Goal: Task Accomplishment & Management: Complete application form

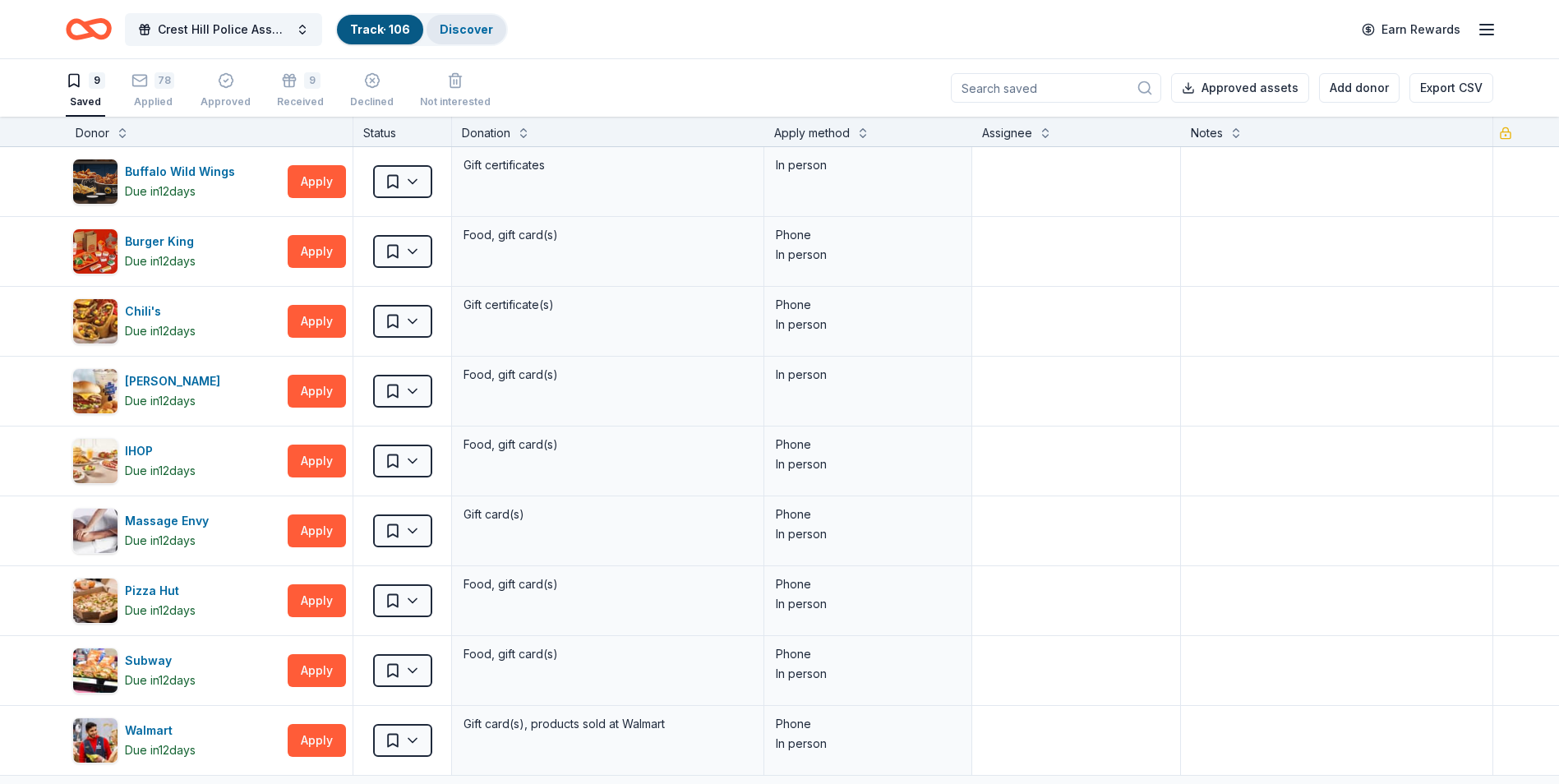
click at [471, 23] on link "Discover" at bounding box center [466, 29] width 53 height 14
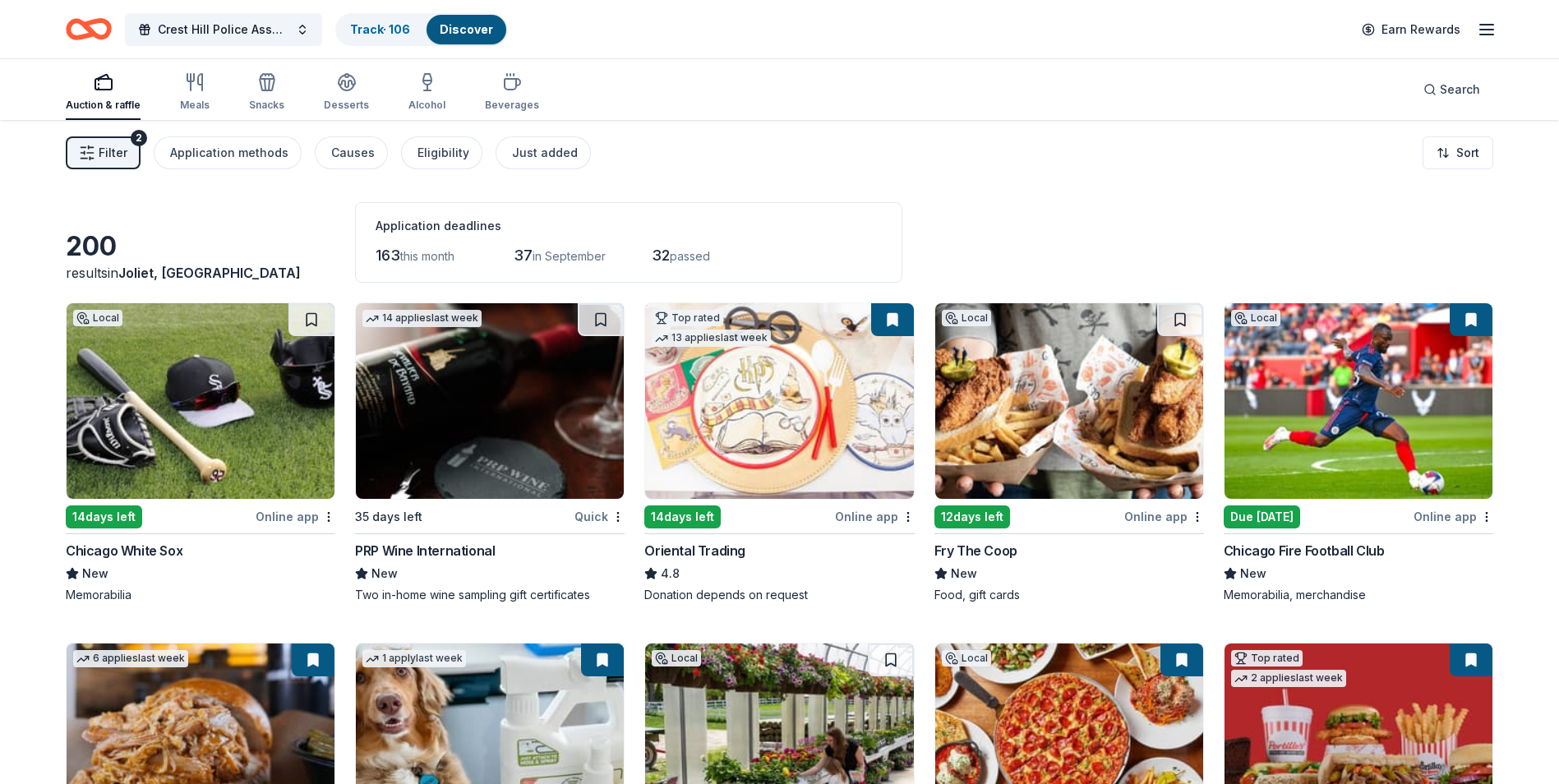
click at [128, 145] on button "Filter 2" at bounding box center [103, 153] width 75 height 33
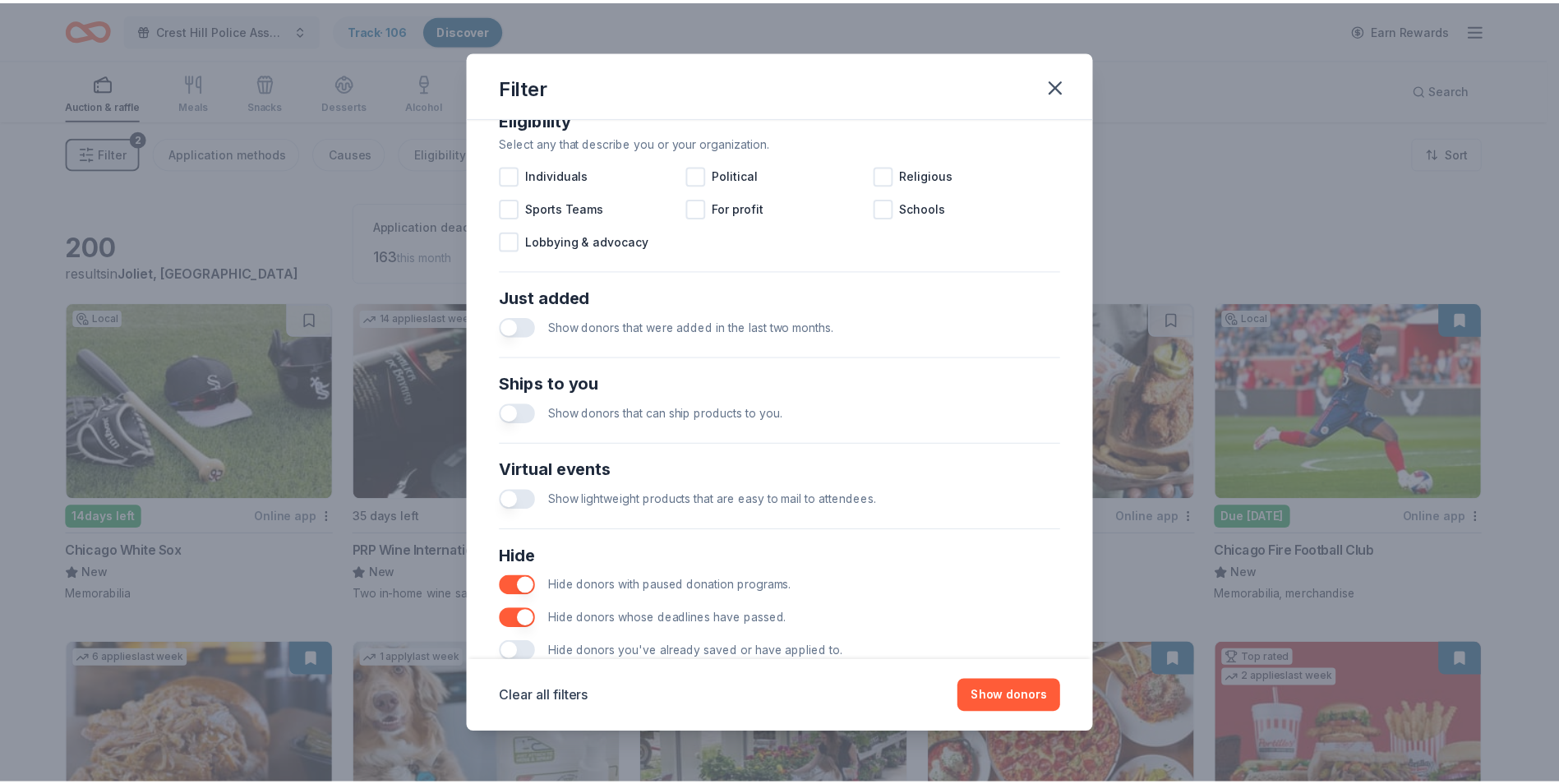
scroll to position [540, 0]
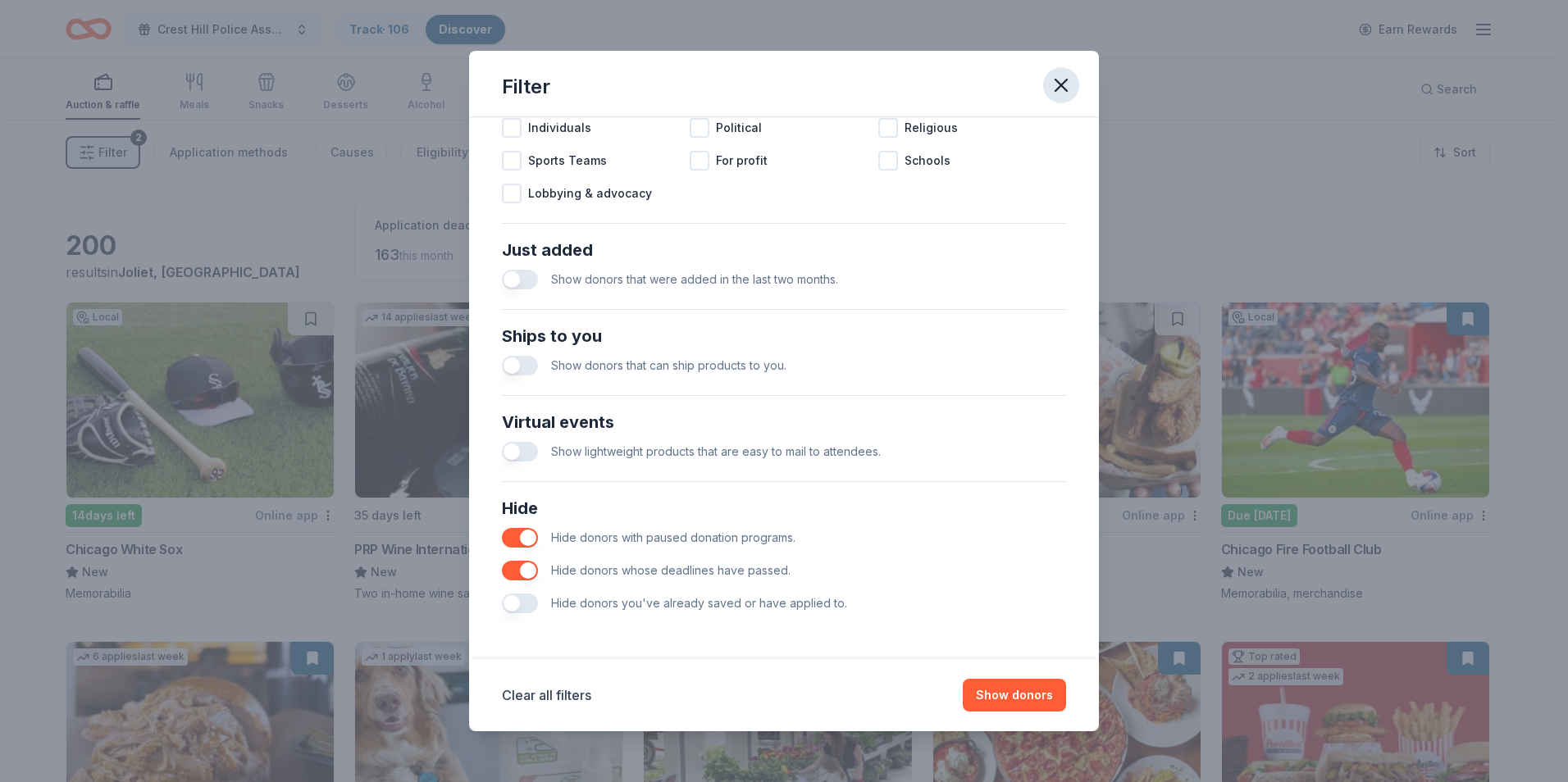
click at [1061, 82] on icon "button" at bounding box center [1061, 85] width 23 height 23
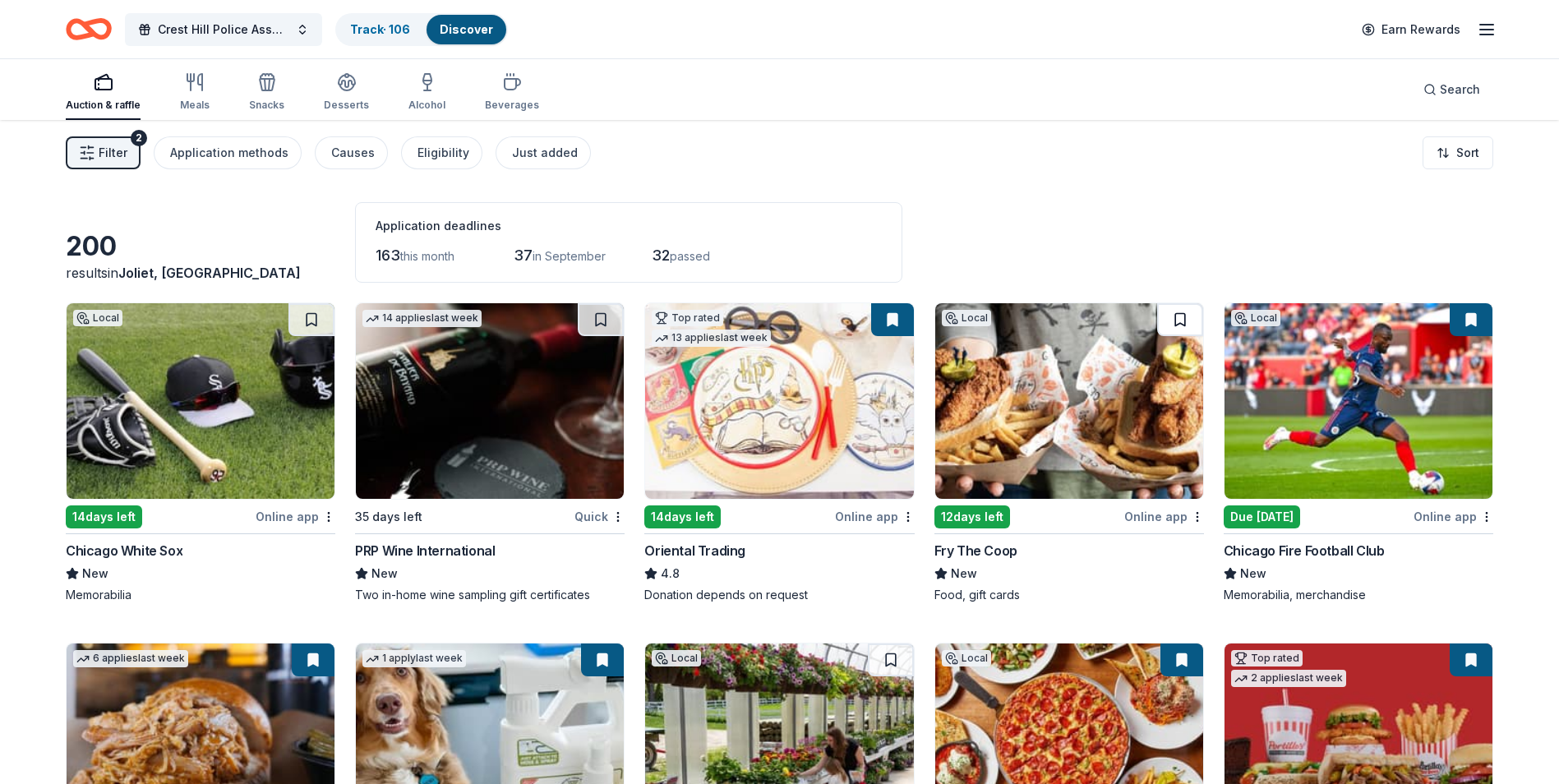
click at [1179, 317] on button at bounding box center [1180, 319] width 46 height 33
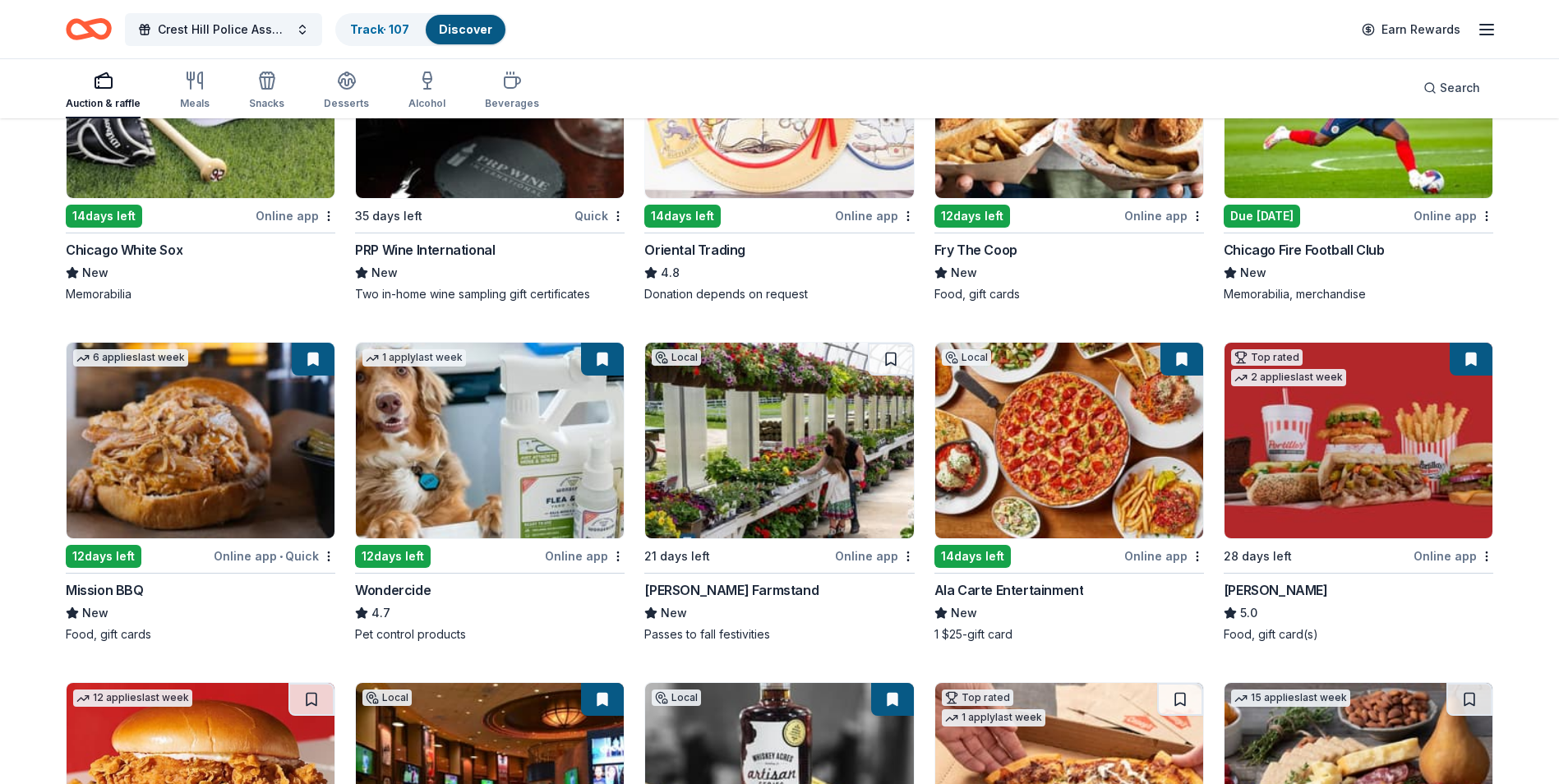
scroll to position [411, 0]
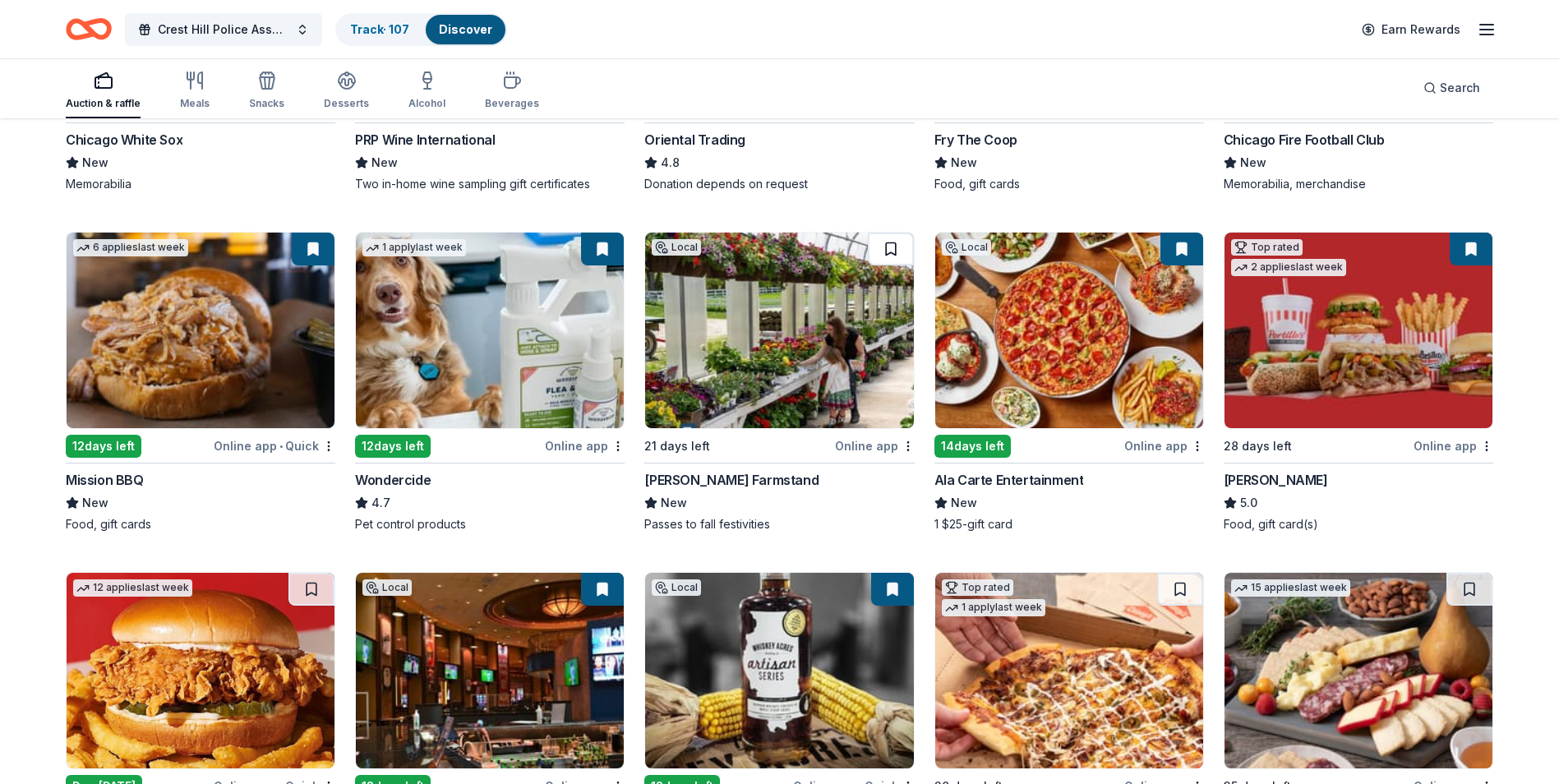
click at [897, 250] on button at bounding box center [891, 248] width 46 height 33
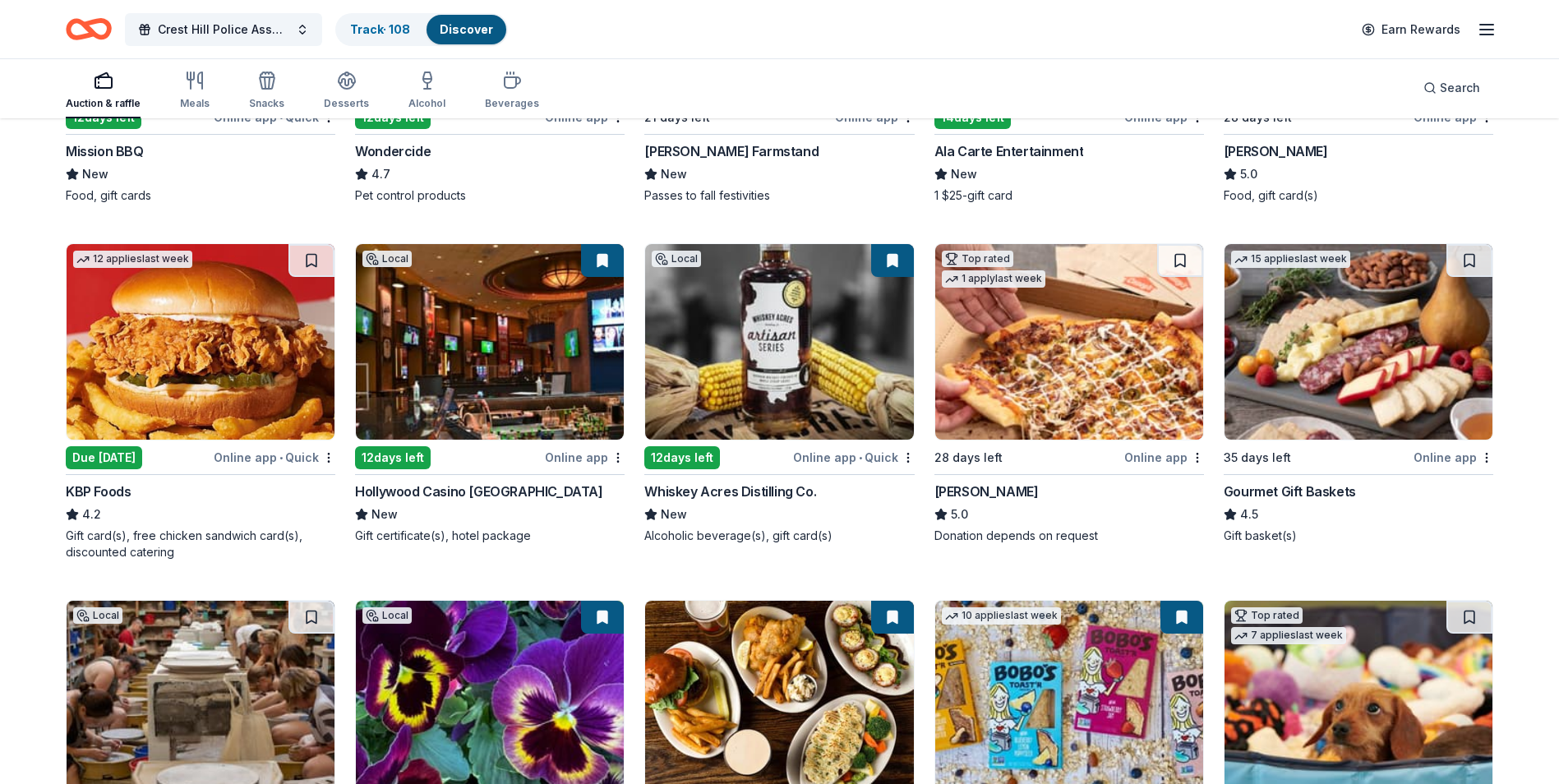
scroll to position [821, 0]
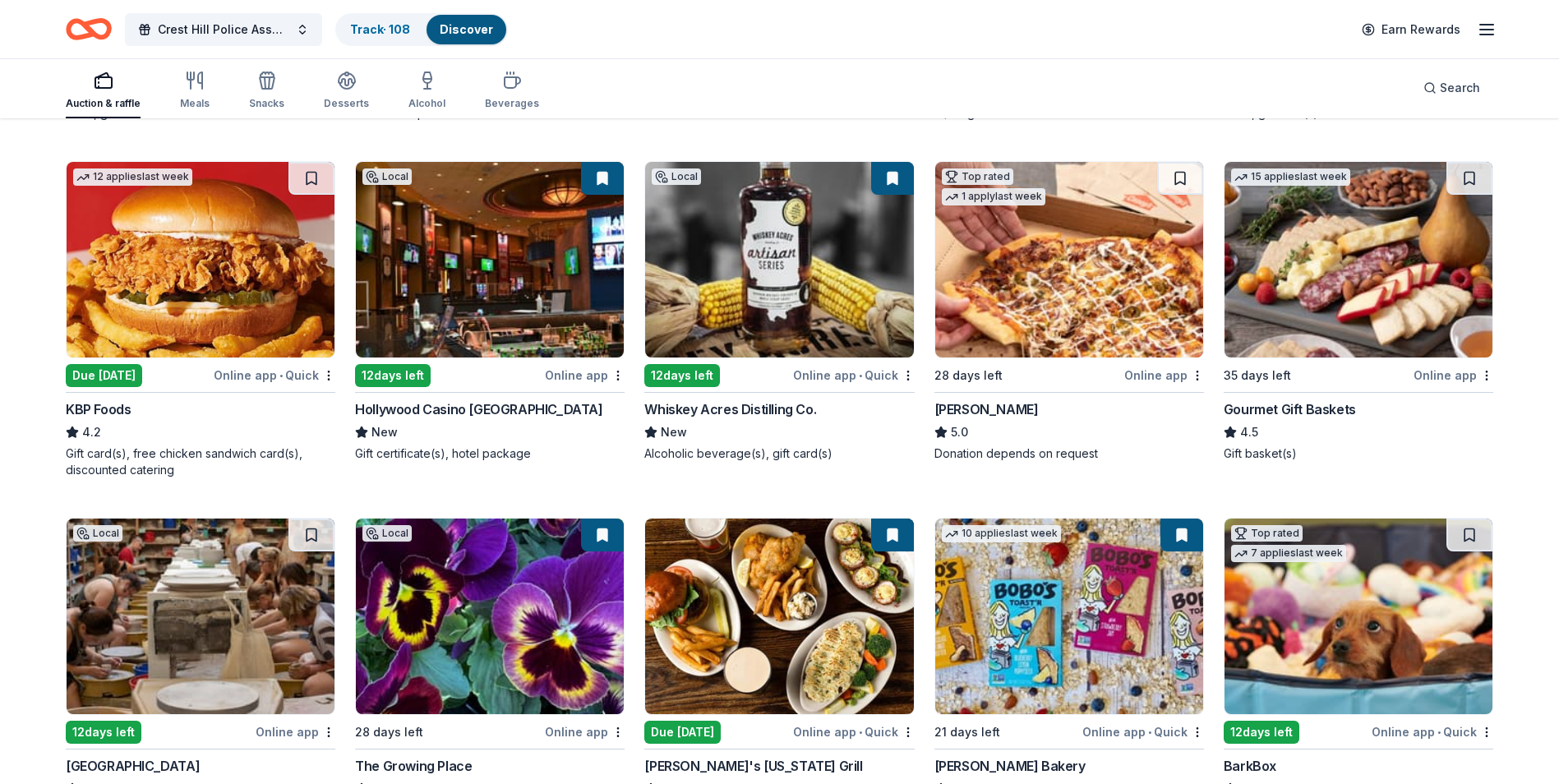
click at [114, 286] on img at bounding box center [200, 259] width 268 height 196
click at [318, 183] on button at bounding box center [311, 178] width 46 height 33
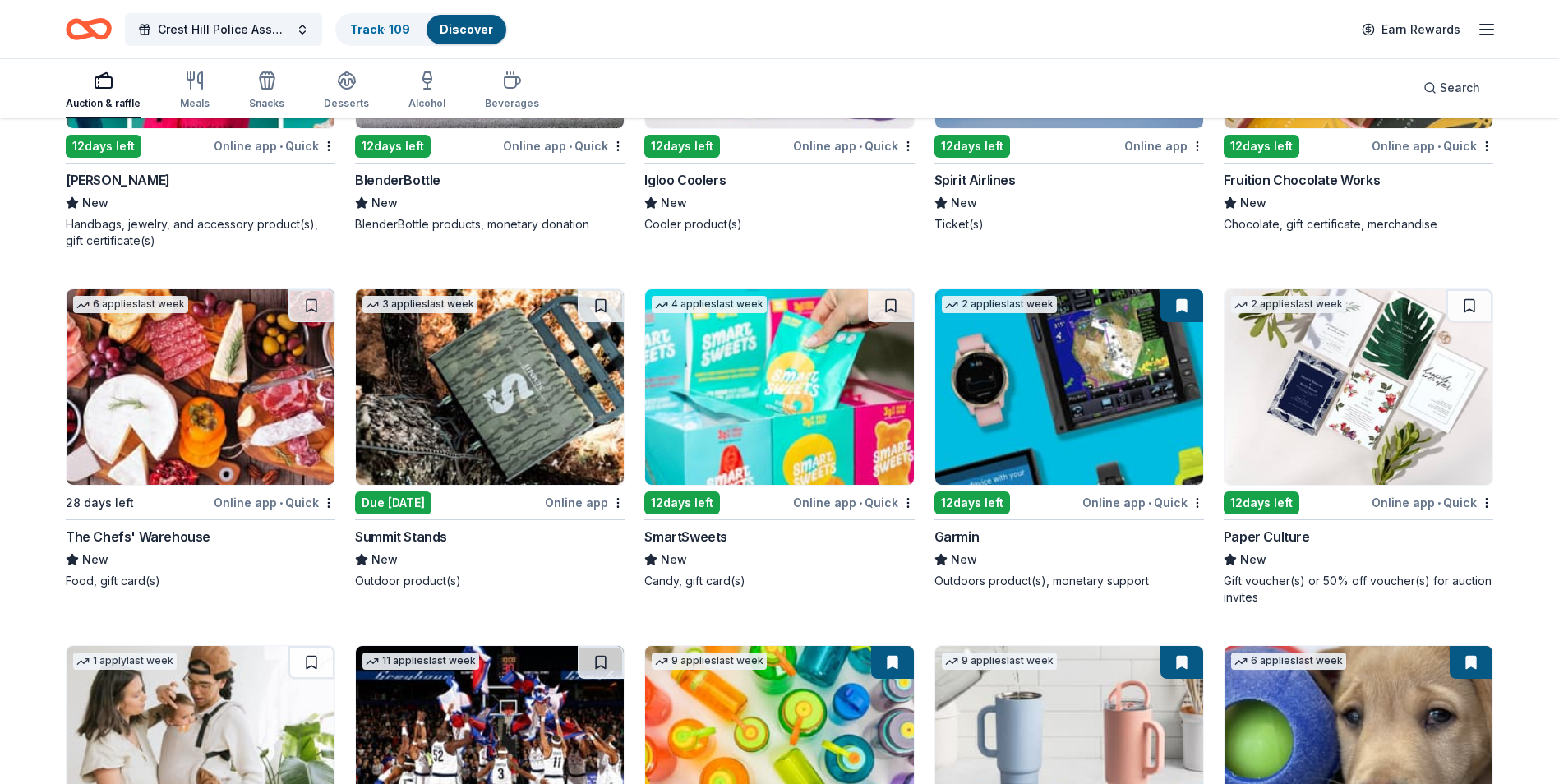
scroll to position [11870, 0]
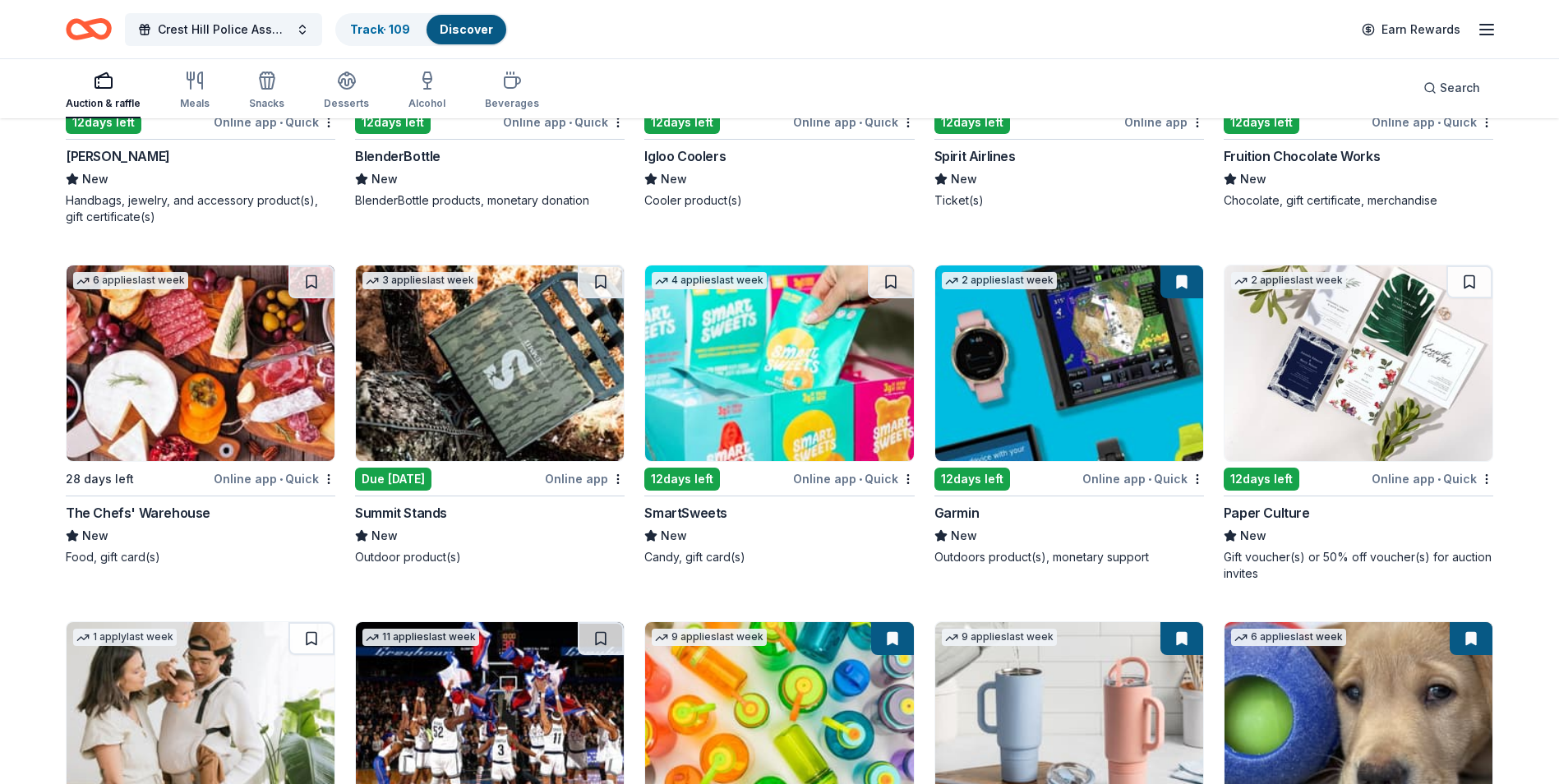
click at [164, 523] on div "The Chefs' Warehouse" at bounding box center [138, 512] width 144 height 20
click at [312, 299] on button at bounding box center [311, 281] width 46 height 33
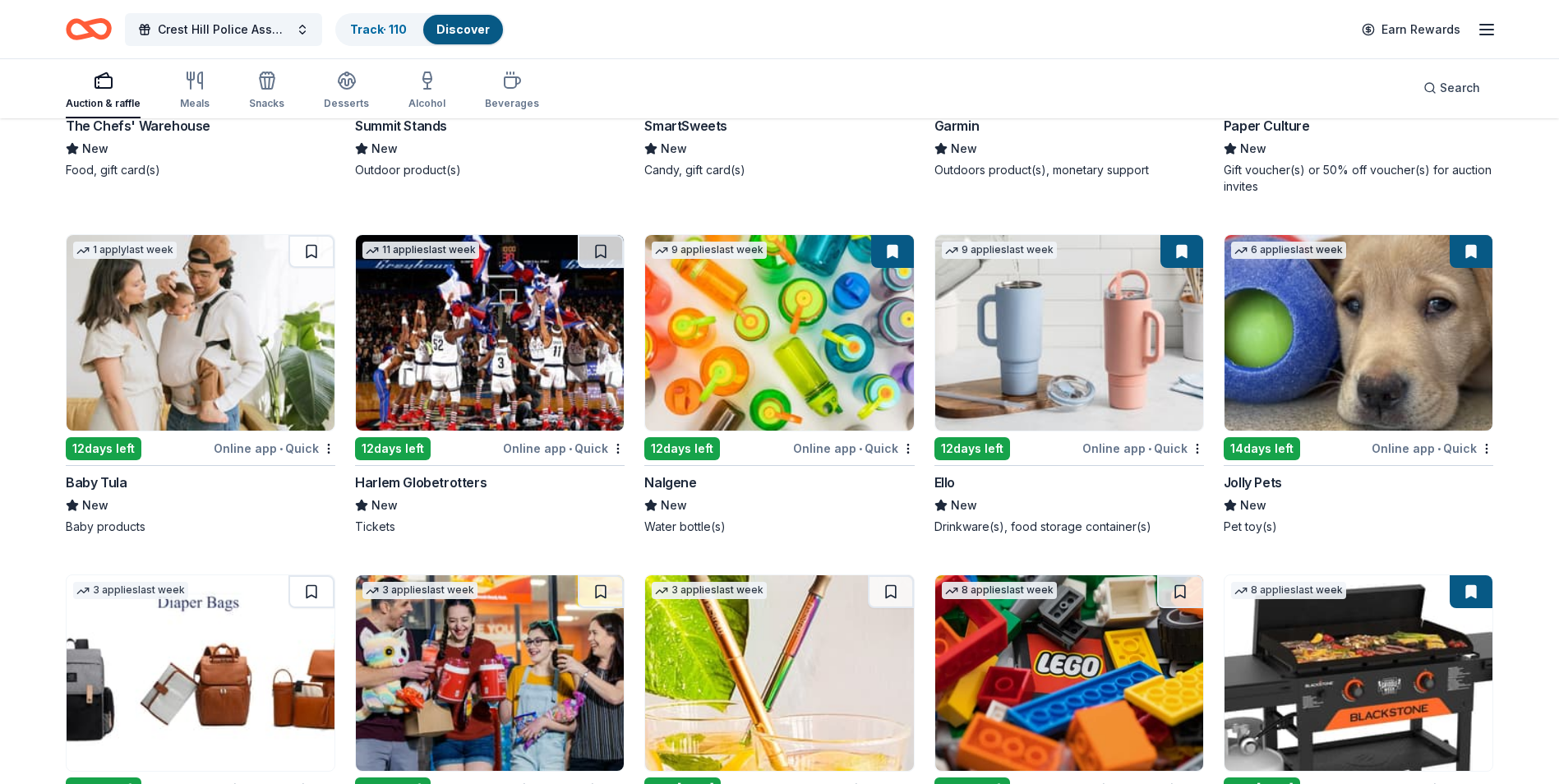
scroll to position [12238, 0]
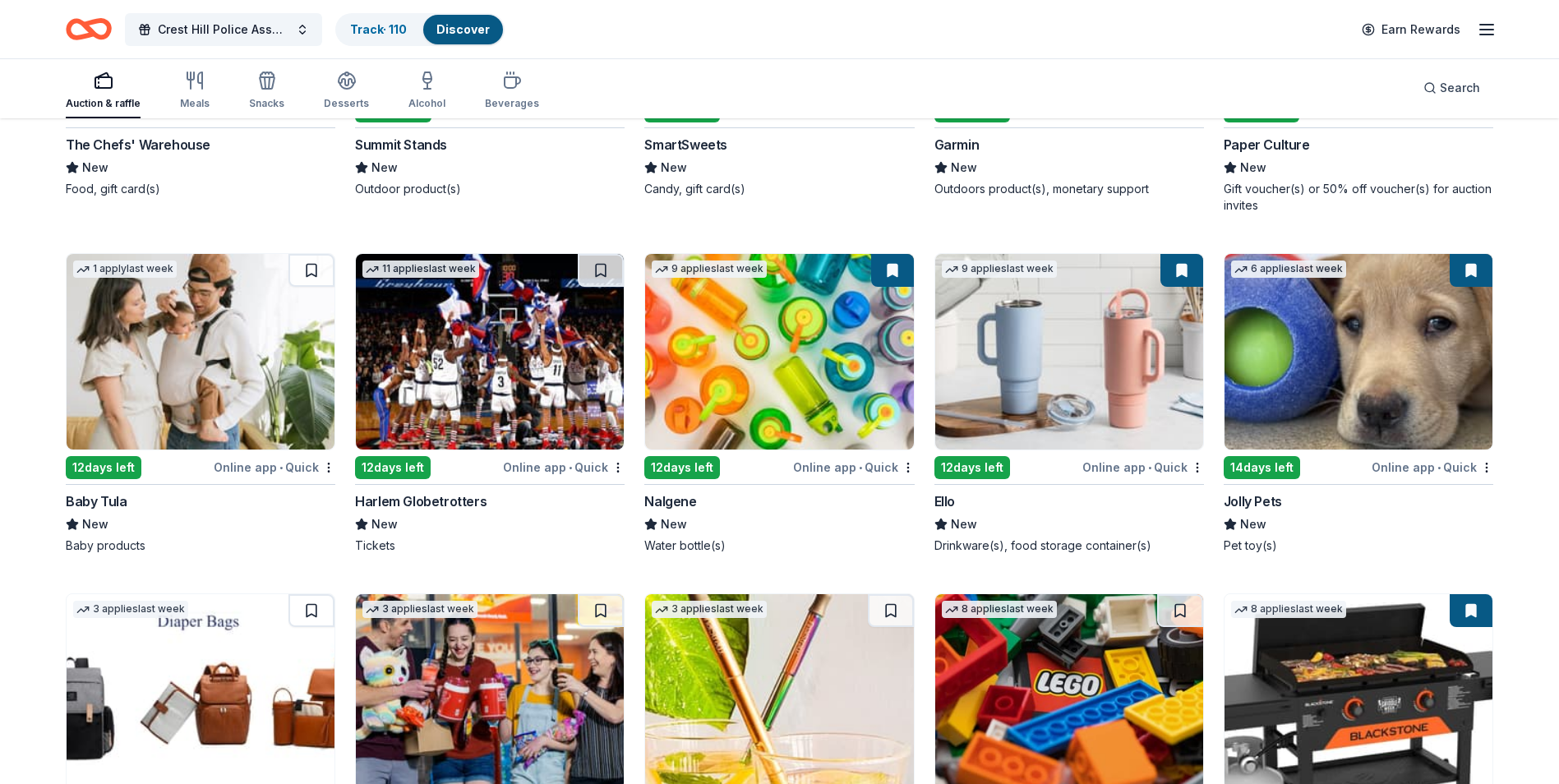
click at [456, 436] on img at bounding box center [490, 351] width 268 height 196
click at [617, 287] on button at bounding box center [601, 270] width 46 height 33
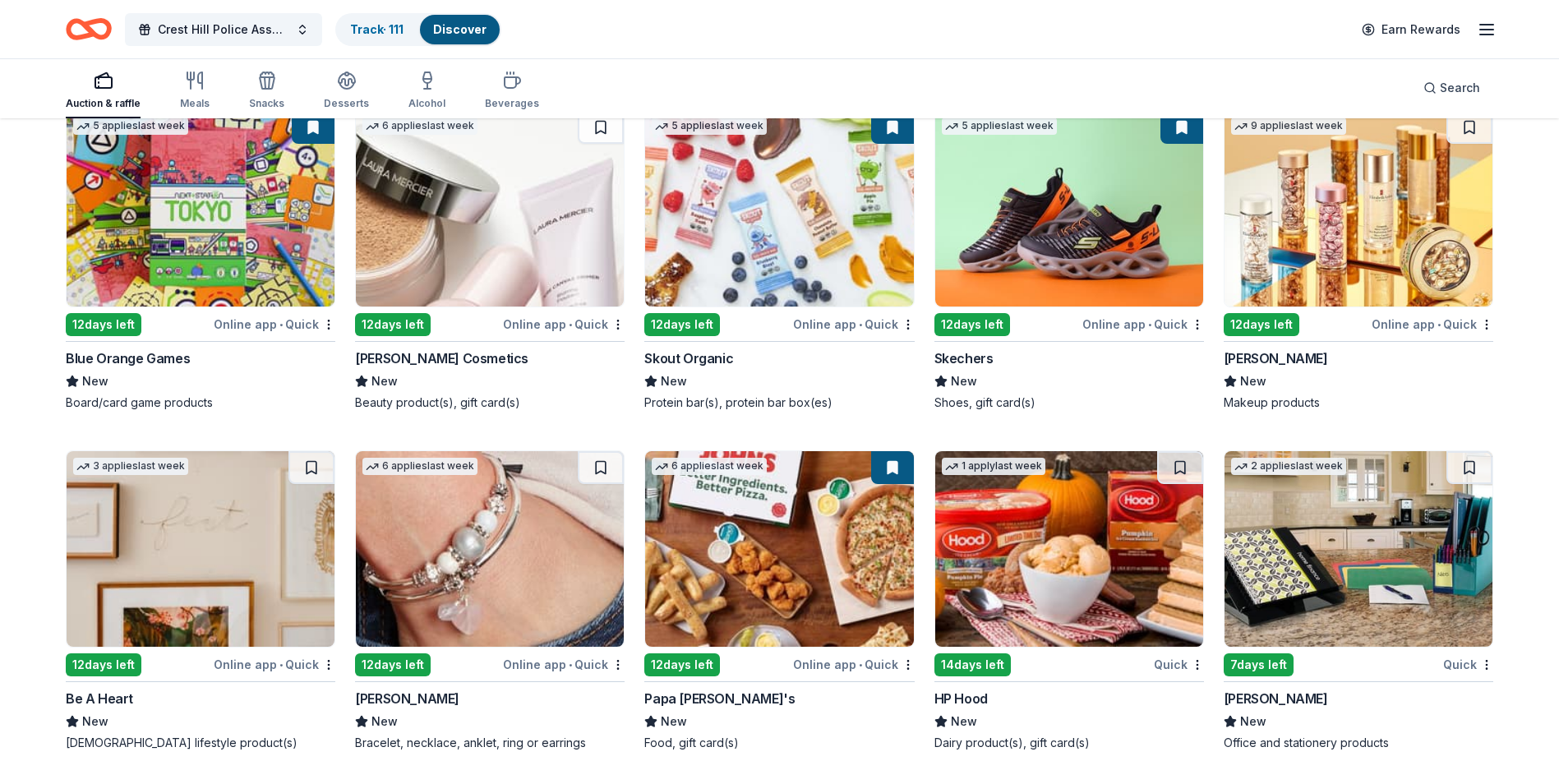
scroll to position [13418, 0]
click at [403, 35] on link "Track · 111" at bounding box center [377, 29] width 53 height 14
click at [380, 37] on div "Track · 111" at bounding box center [377, 30] width 80 height 30
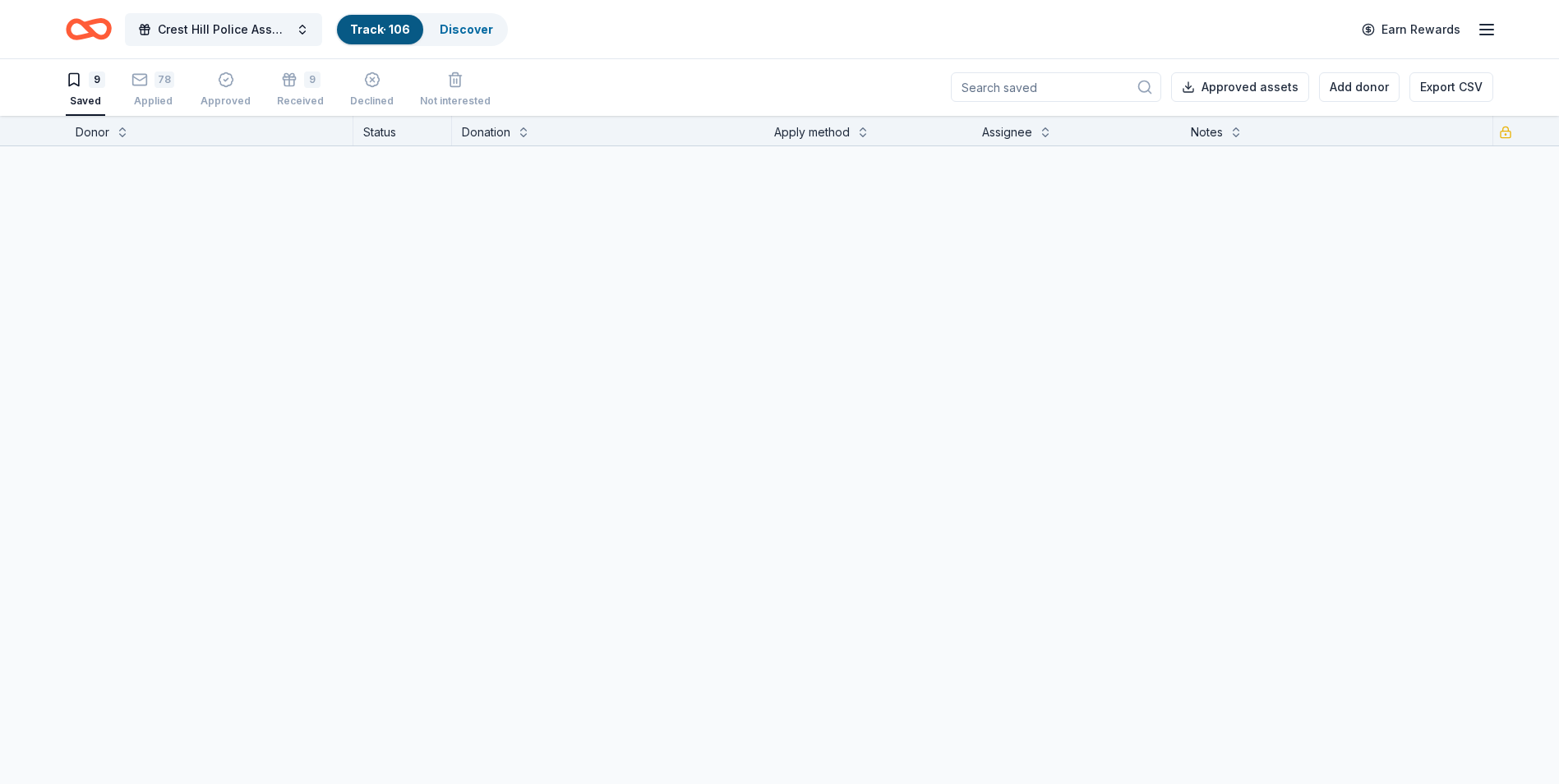
scroll to position [1, 0]
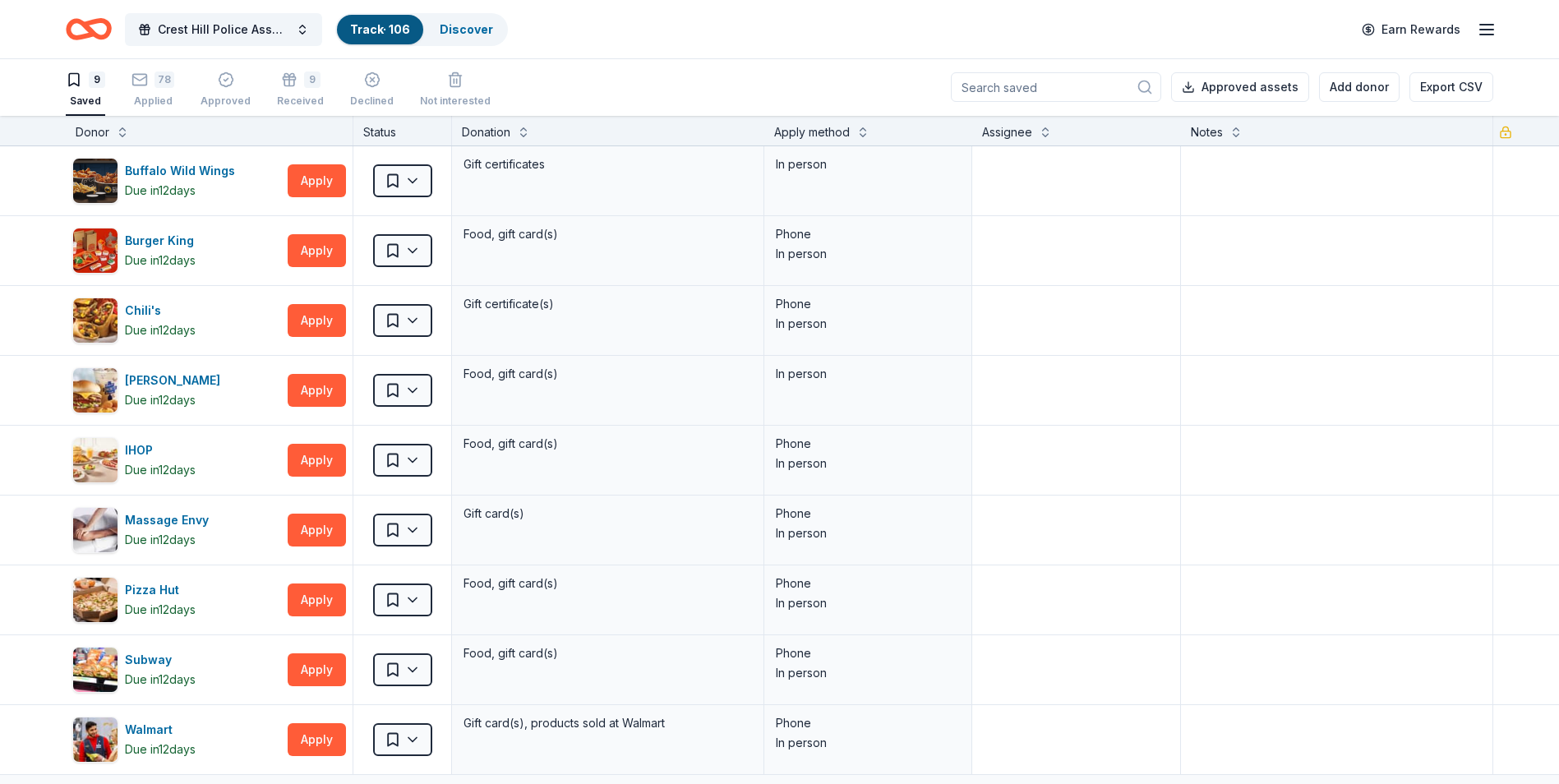
click at [374, 35] on link "Track · 106" at bounding box center [380, 29] width 60 height 14
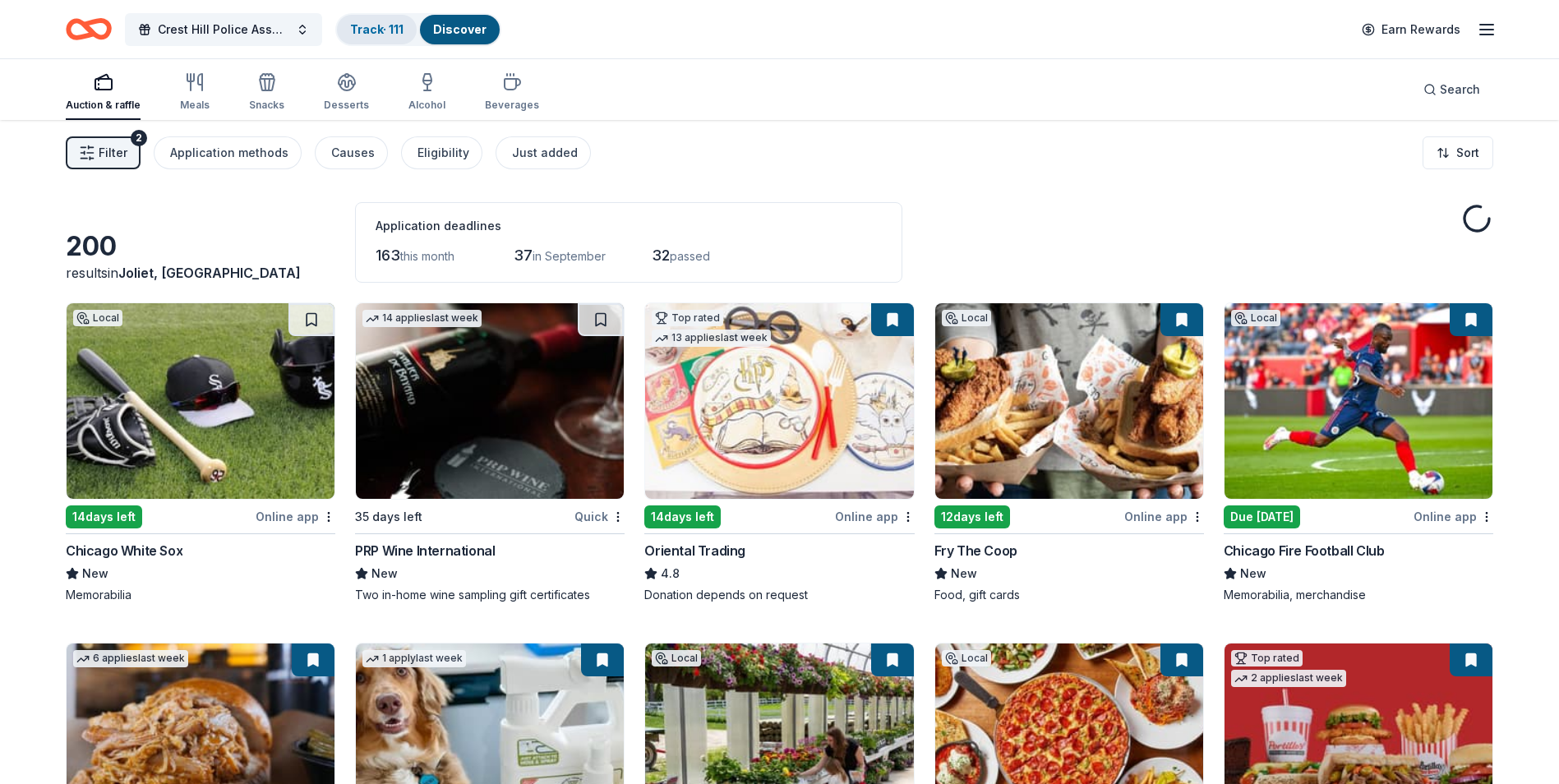
click at [380, 28] on link "Track · 111" at bounding box center [377, 29] width 53 height 14
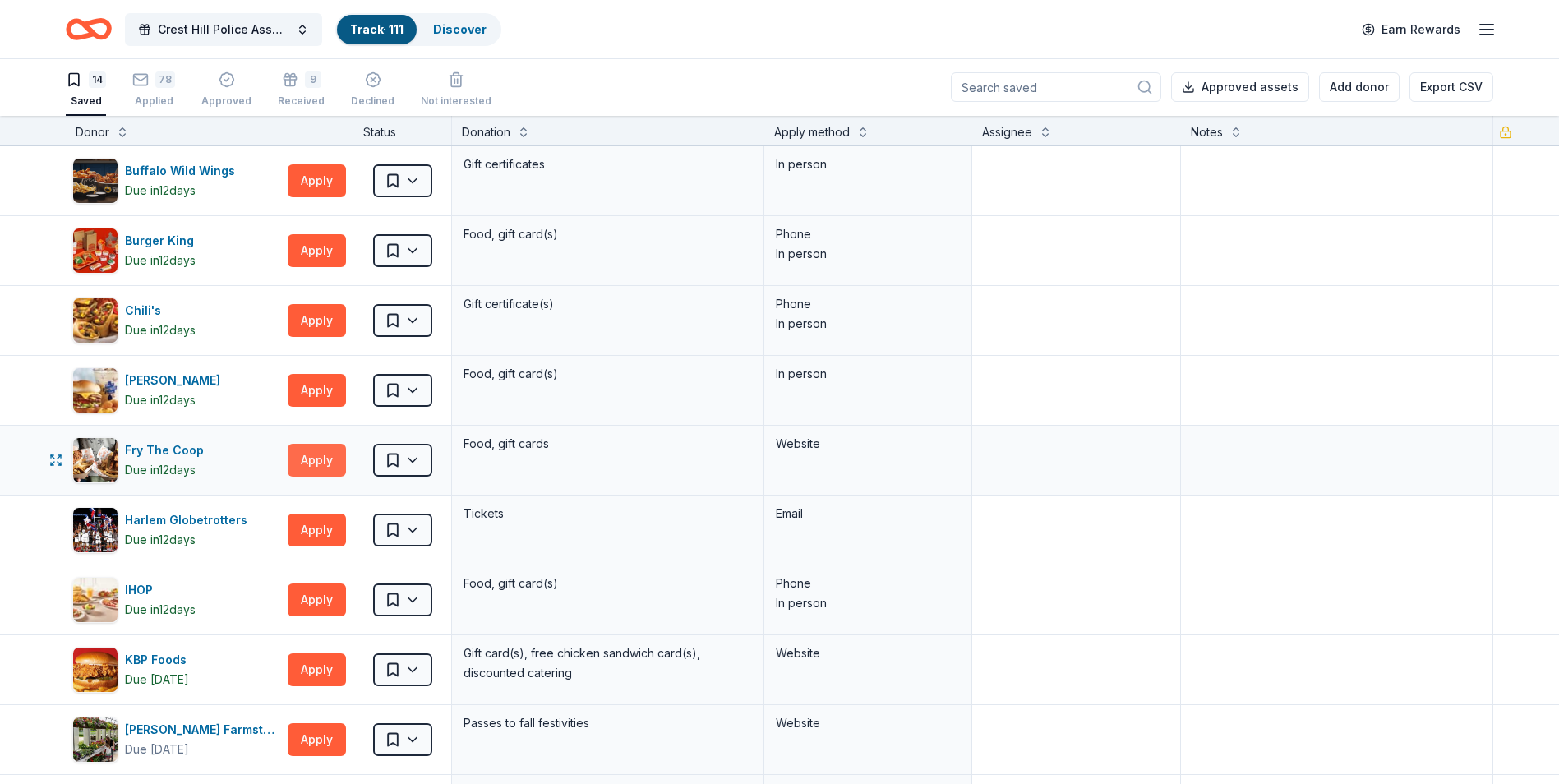
click at [311, 466] on button "Apply" at bounding box center [317, 460] width 58 height 33
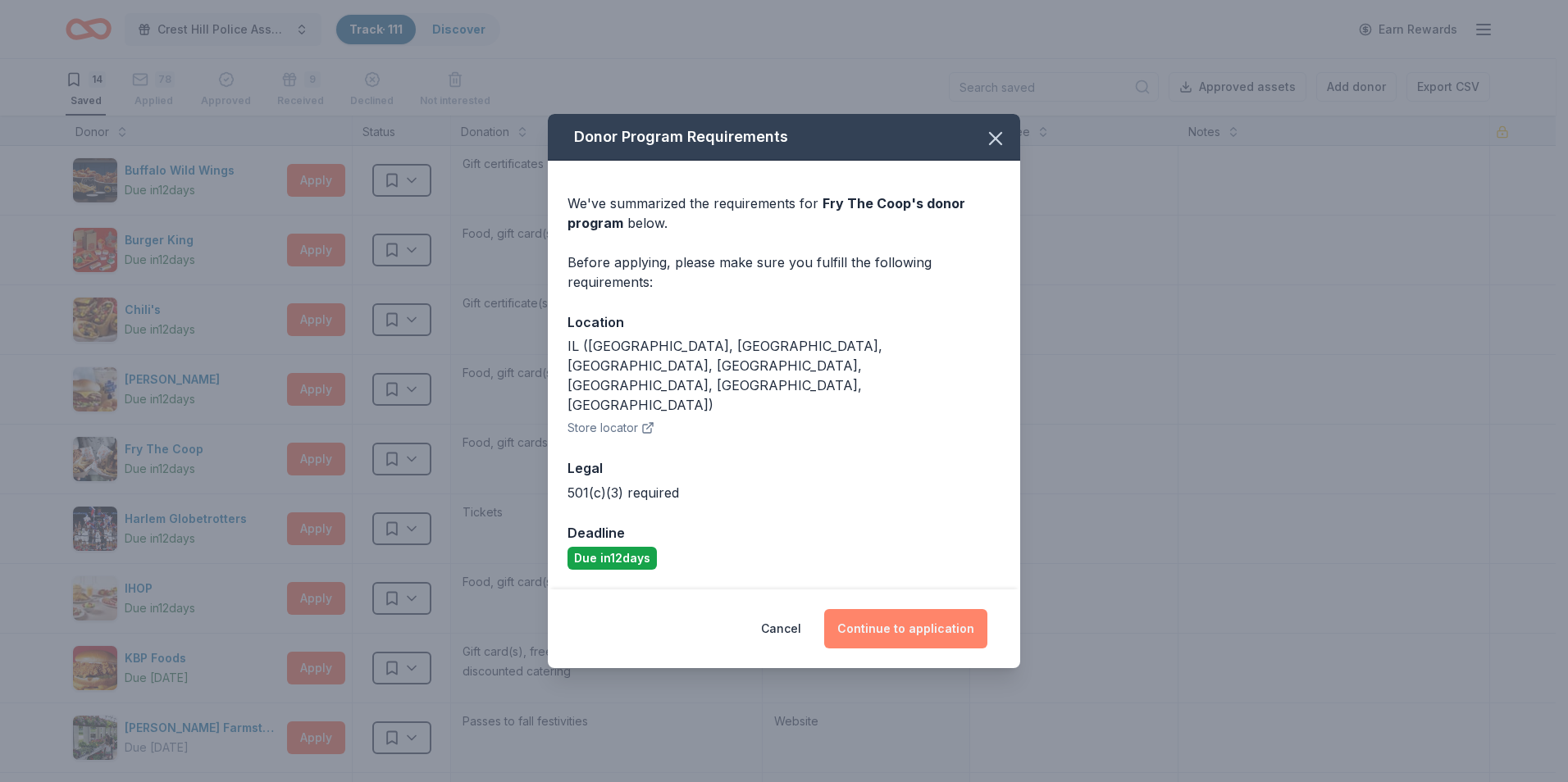
click at [899, 610] on button "Continue to application" at bounding box center [905, 629] width 164 height 39
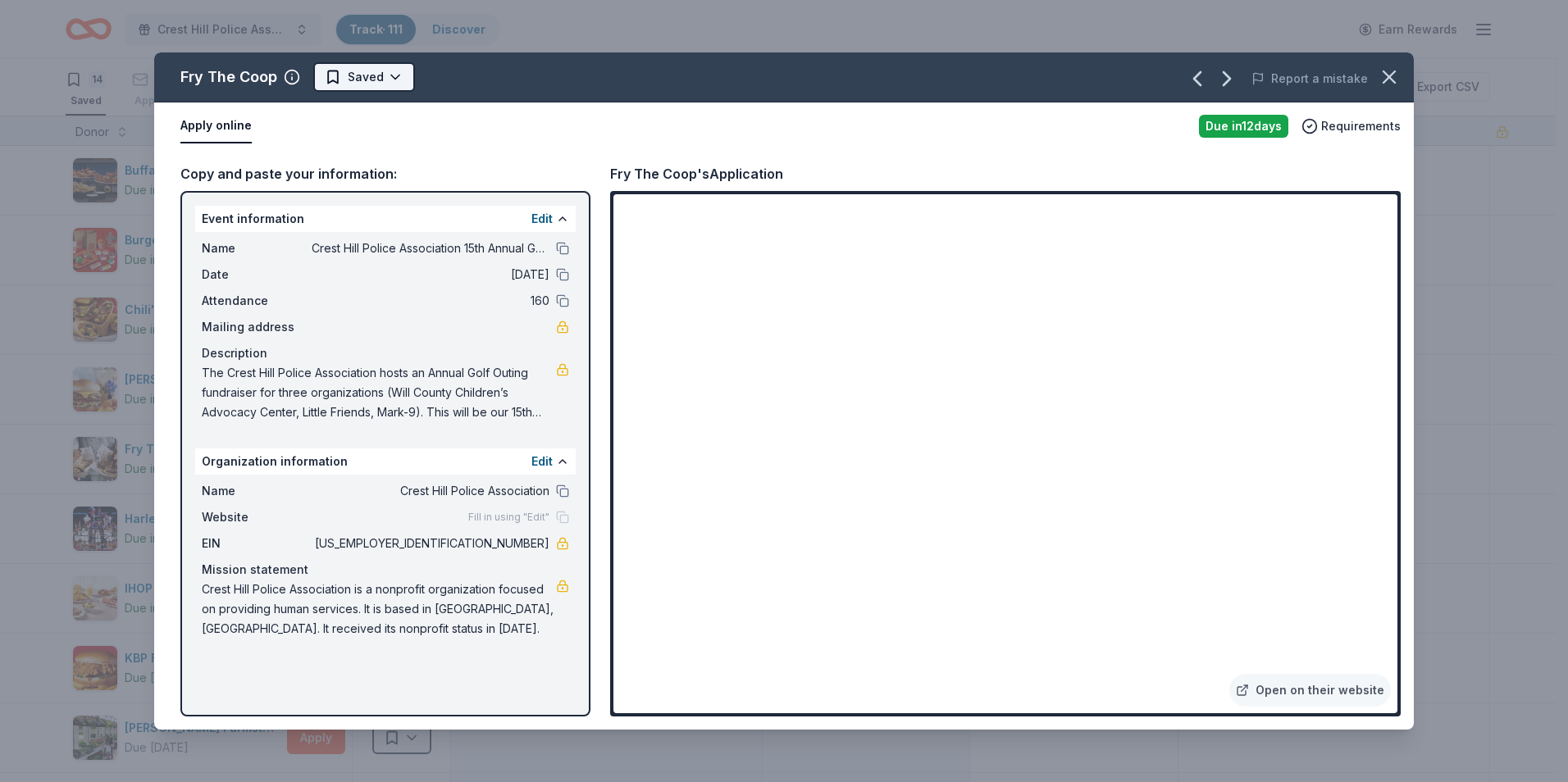
click at [404, 79] on html "Crest Hill Police Association 15th Annual Golf Outing Fundraiser Track · 111 Di…" at bounding box center [784, 390] width 1568 height 782
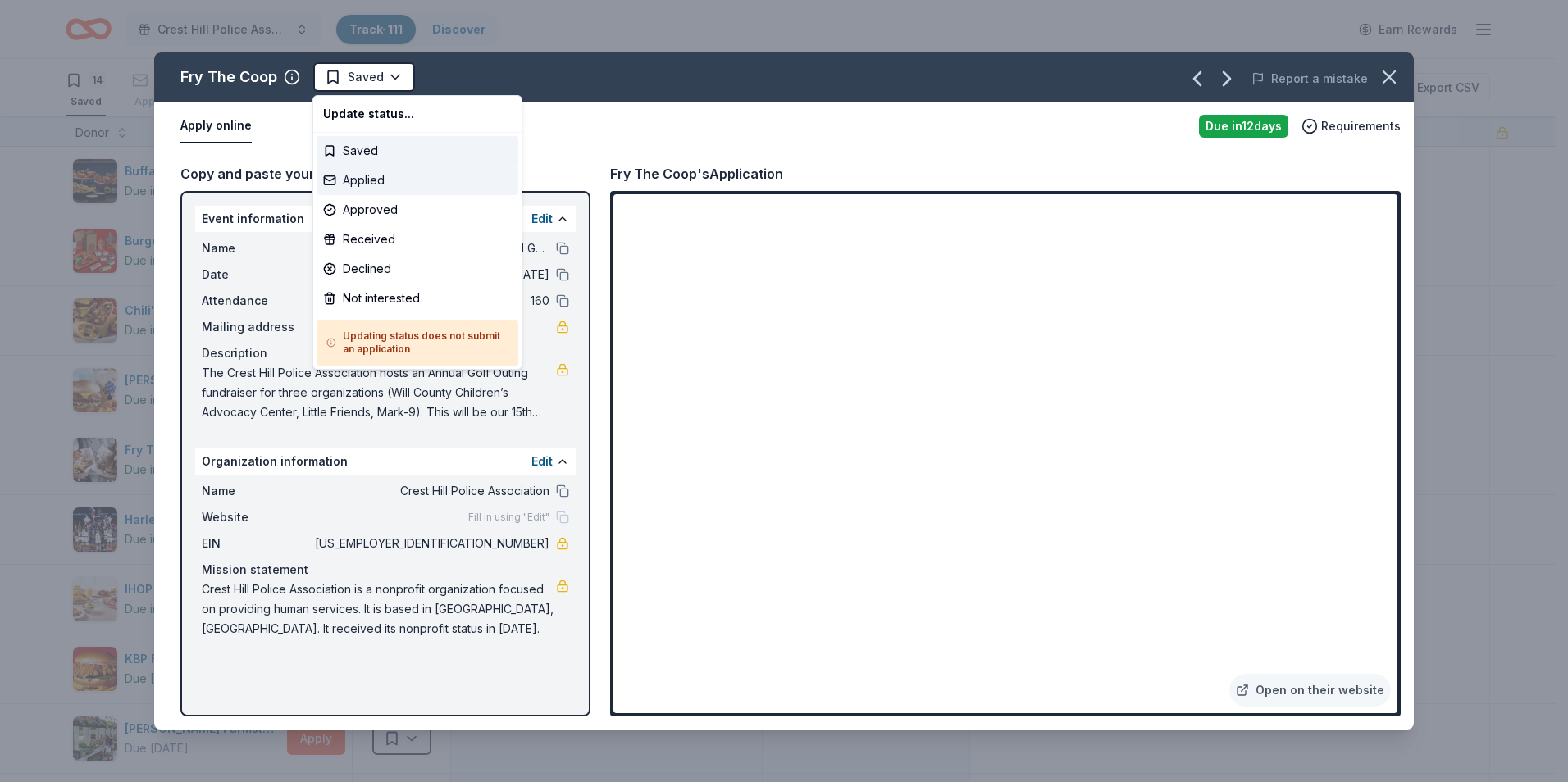
click at [363, 181] on div "Applied" at bounding box center [418, 180] width 202 height 30
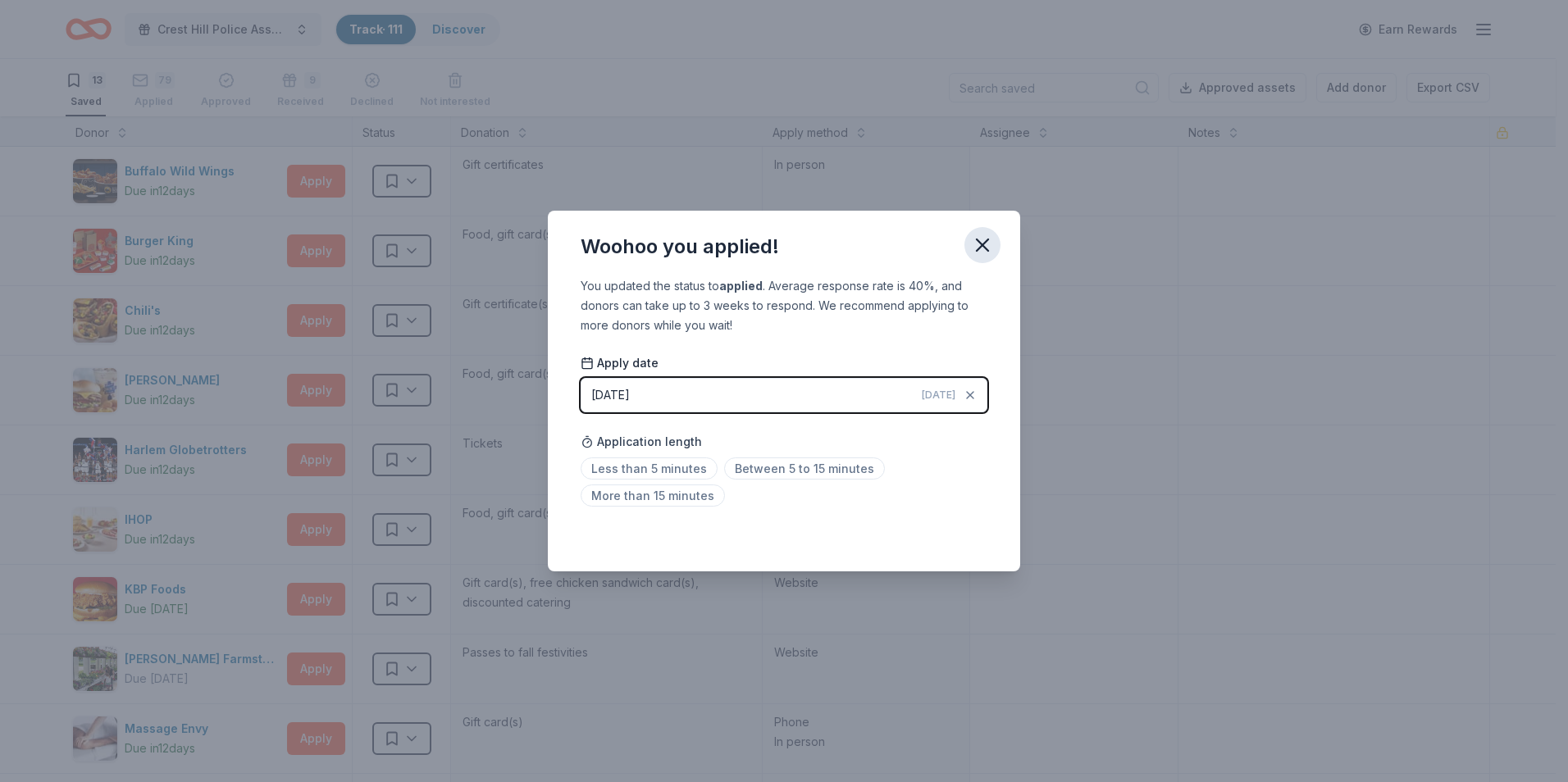
click at [981, 253] on icon "button" at bounding box center [982, 245] width 23 height 23
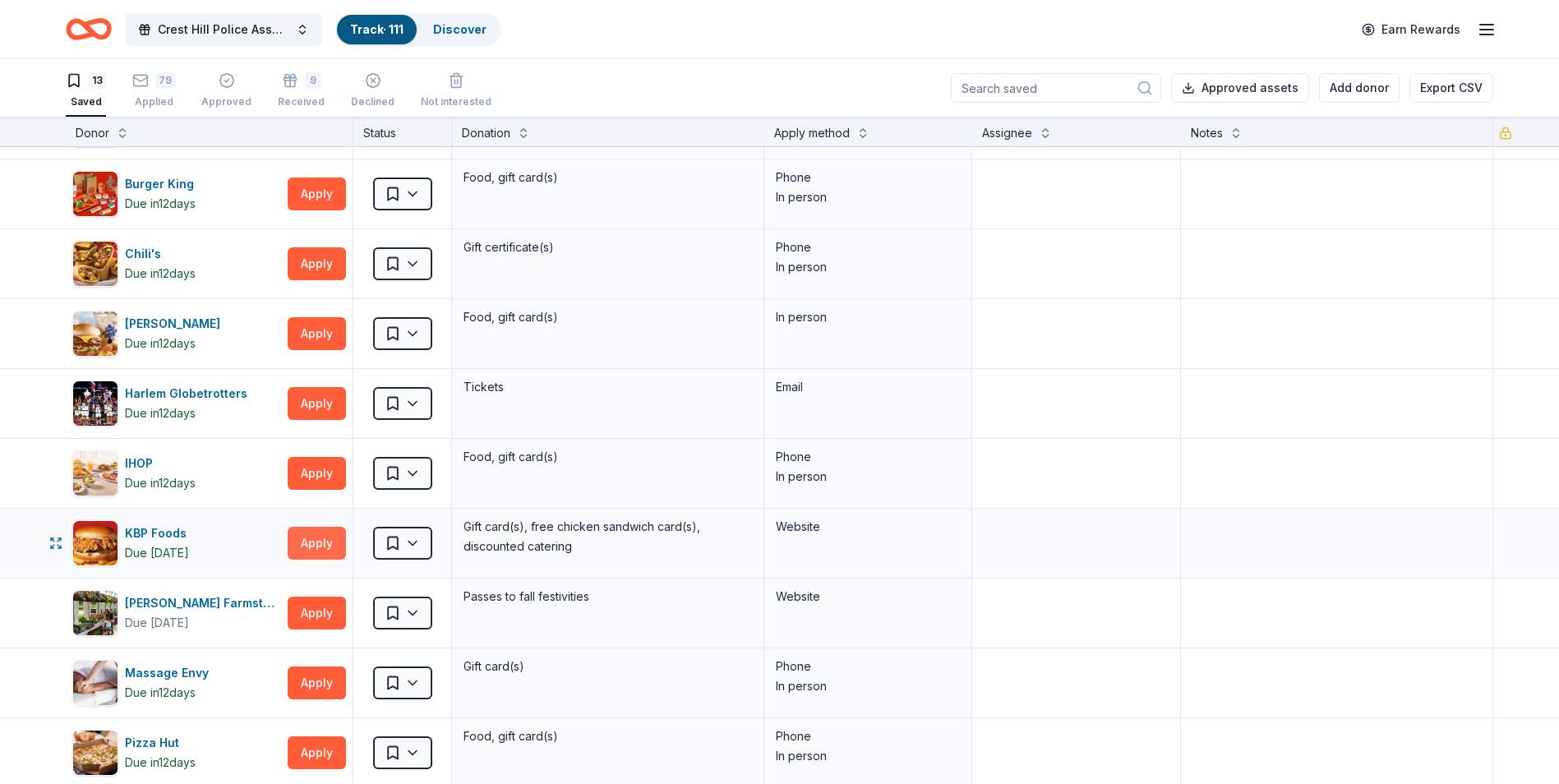
scroll to position [82, 0]
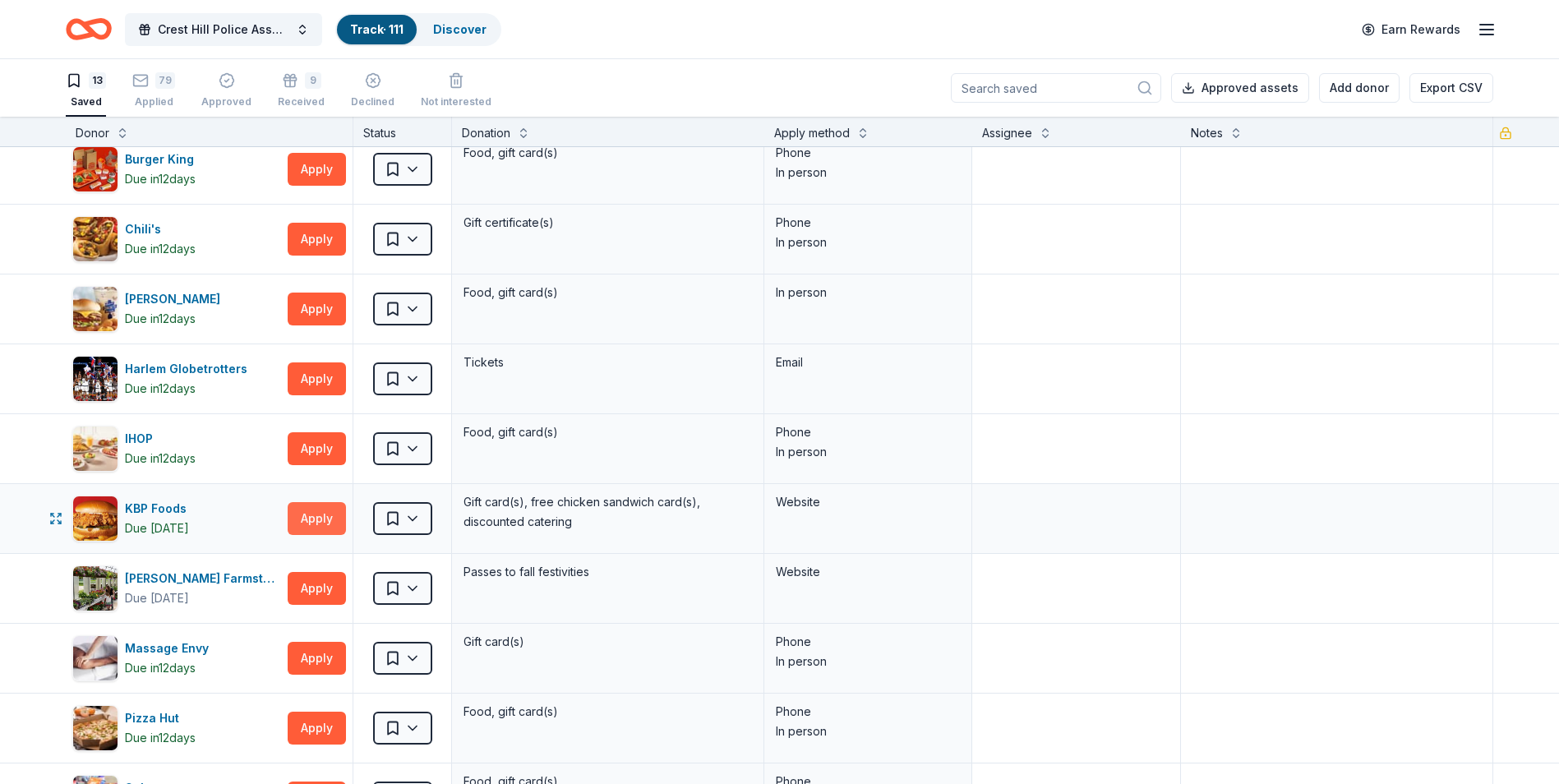
click at [315, 517] on button "Apply" at bounding box center [317, 518] width 58 height 33
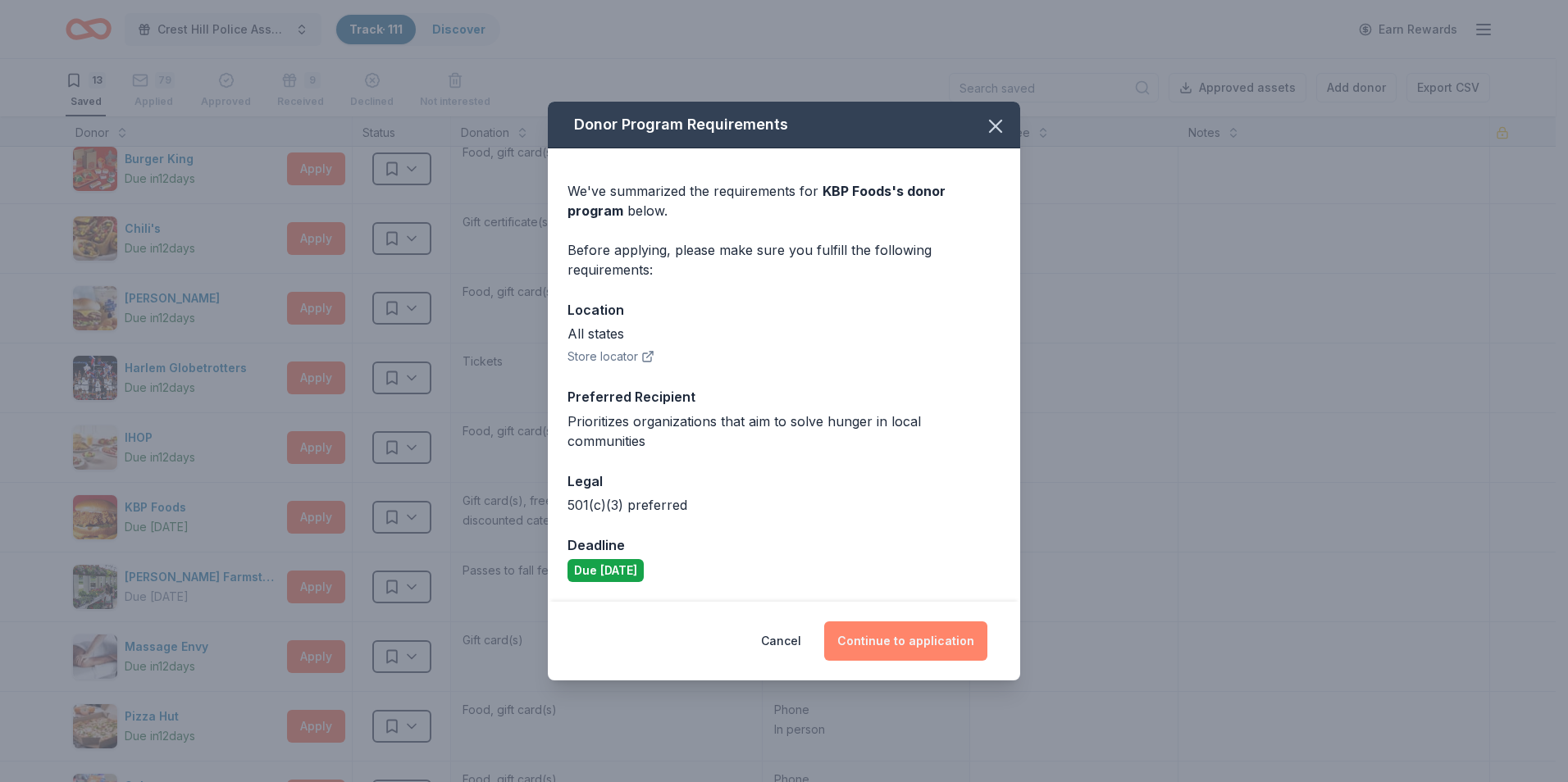
click at [919, 630] on button "Continue to application" at bounding box center [905, 641] width 164 height 39
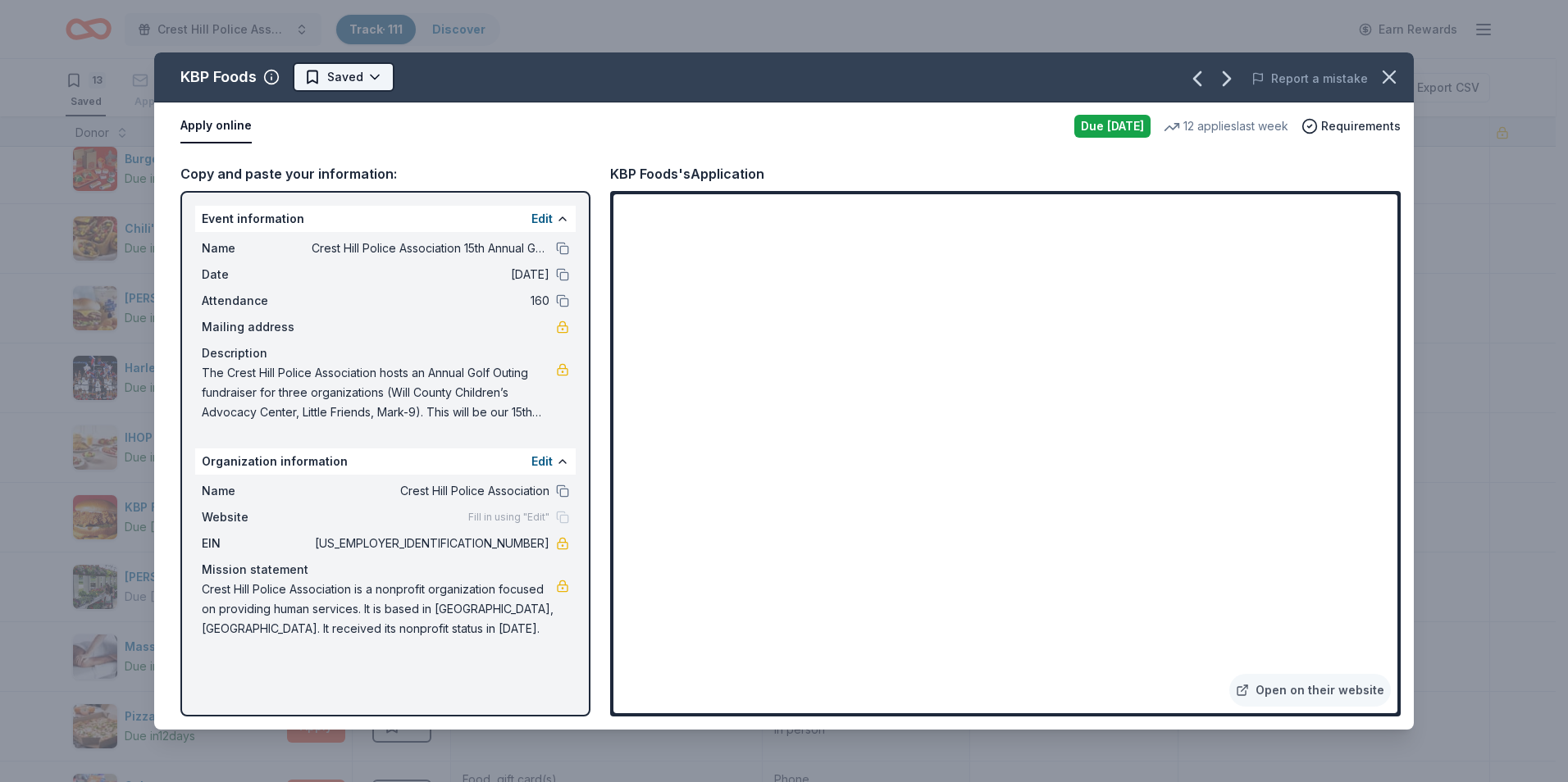
click at [376, 76] on html "Crest Hill Police Association 15th Annual Golf Outing Fundraiser Track · 111 Di…" at bounding box center [784, 391] width 1568 height 782
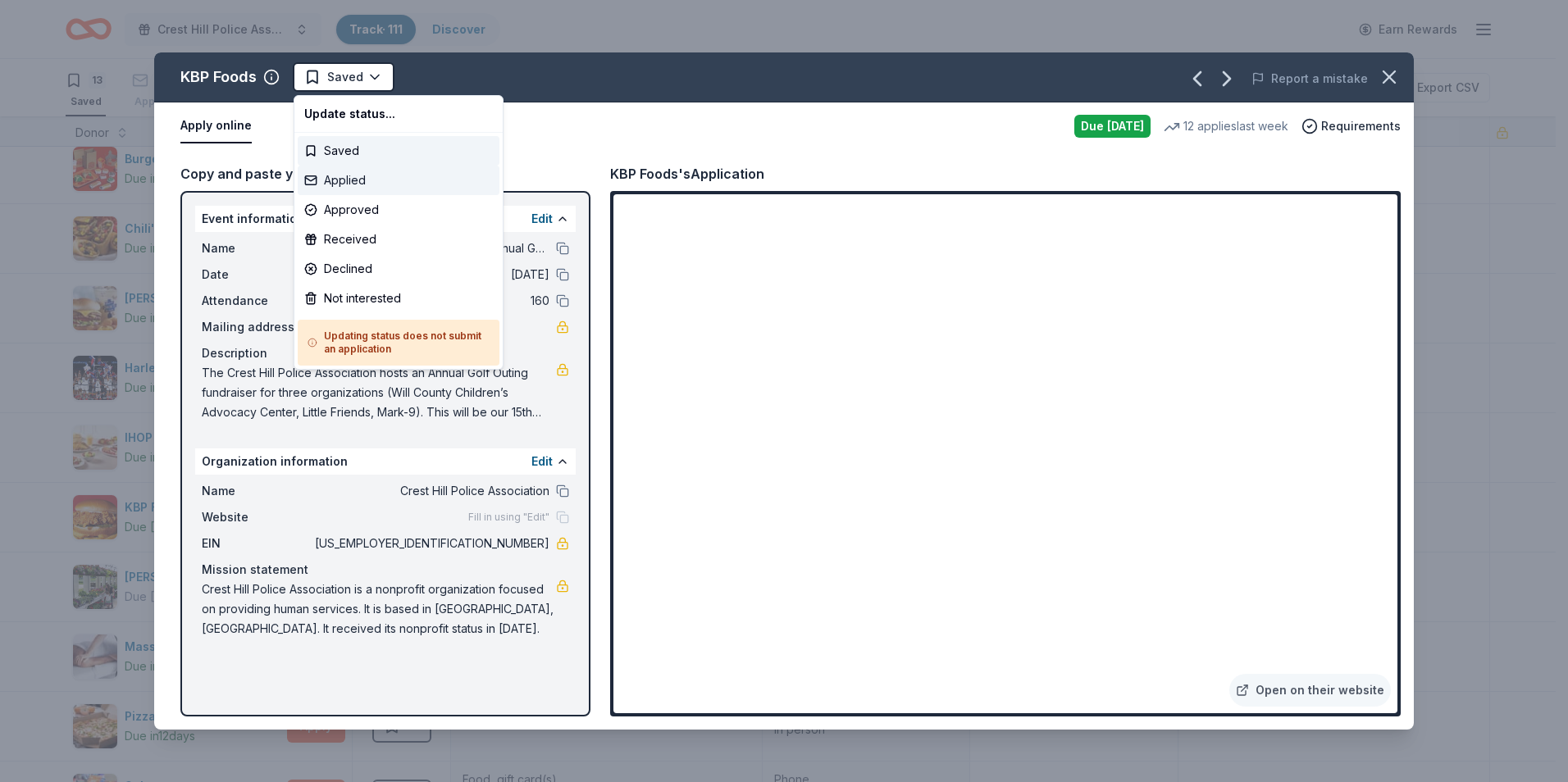
click at [352, 184] on div "Applied" at bounding box center [399, 180] width 202 height 30
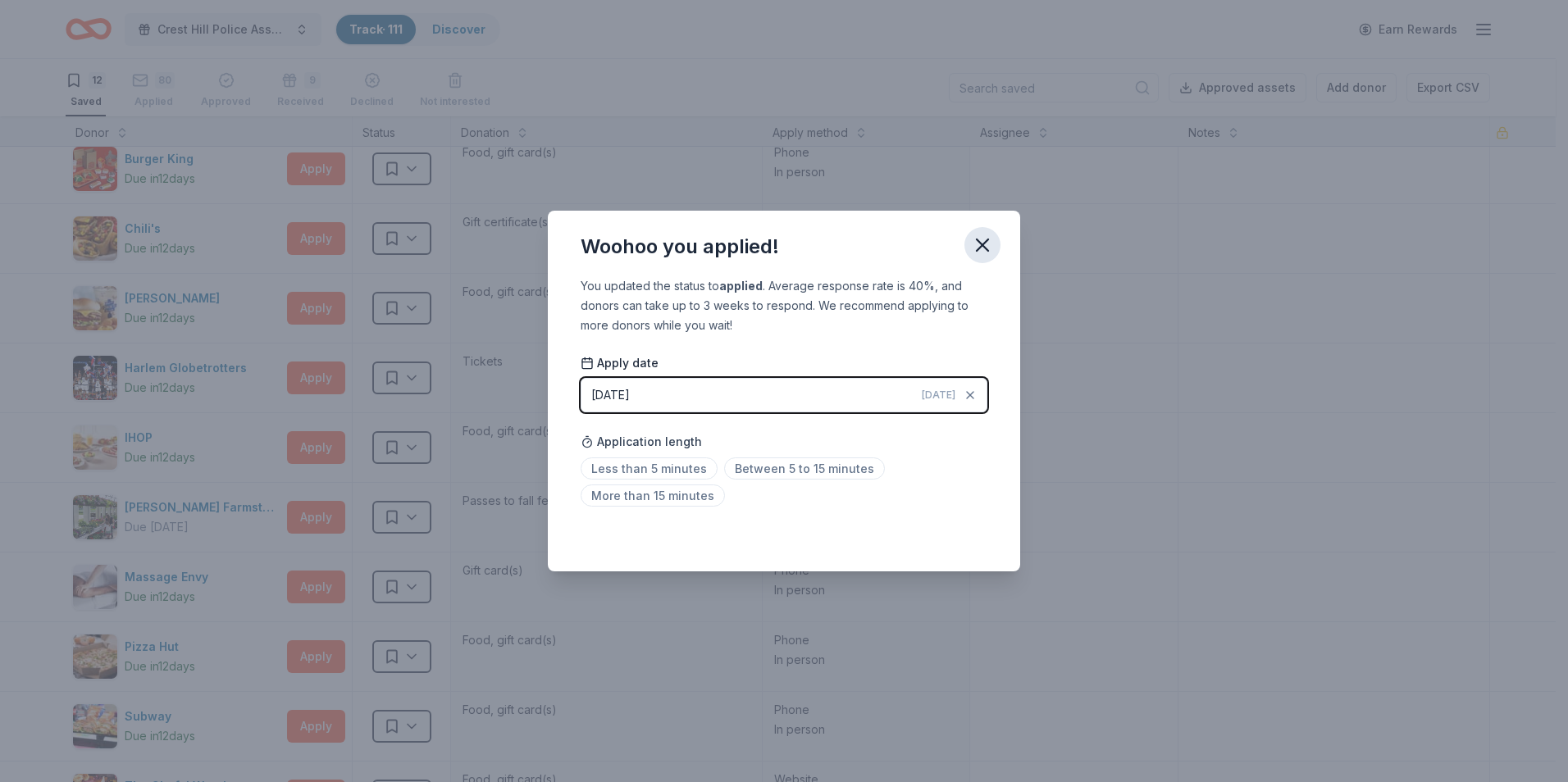
click at [984, 246] on icon "button" at bounding box center [982, 245] width 11 height 11
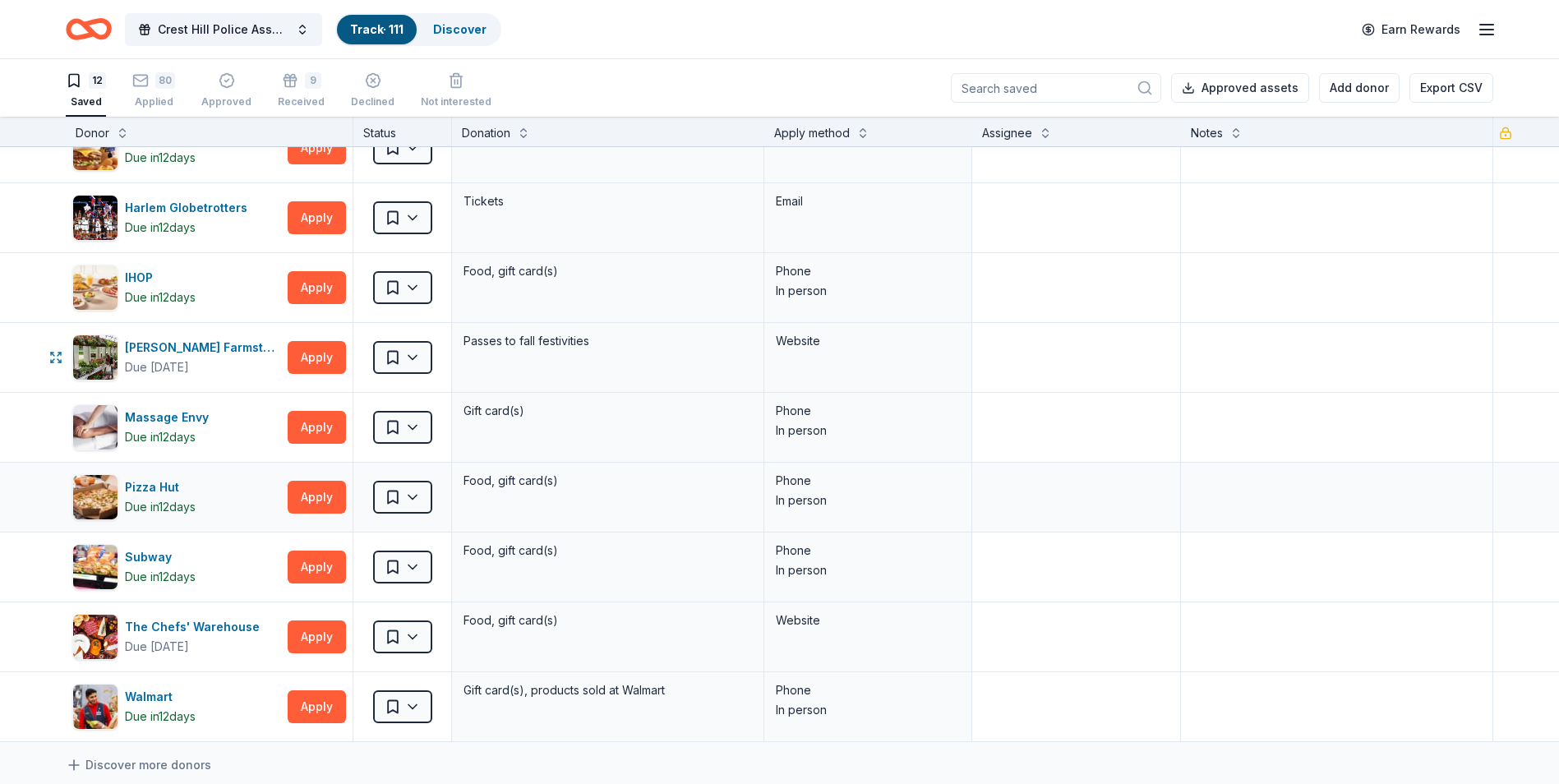
scroll to position [246, 0]
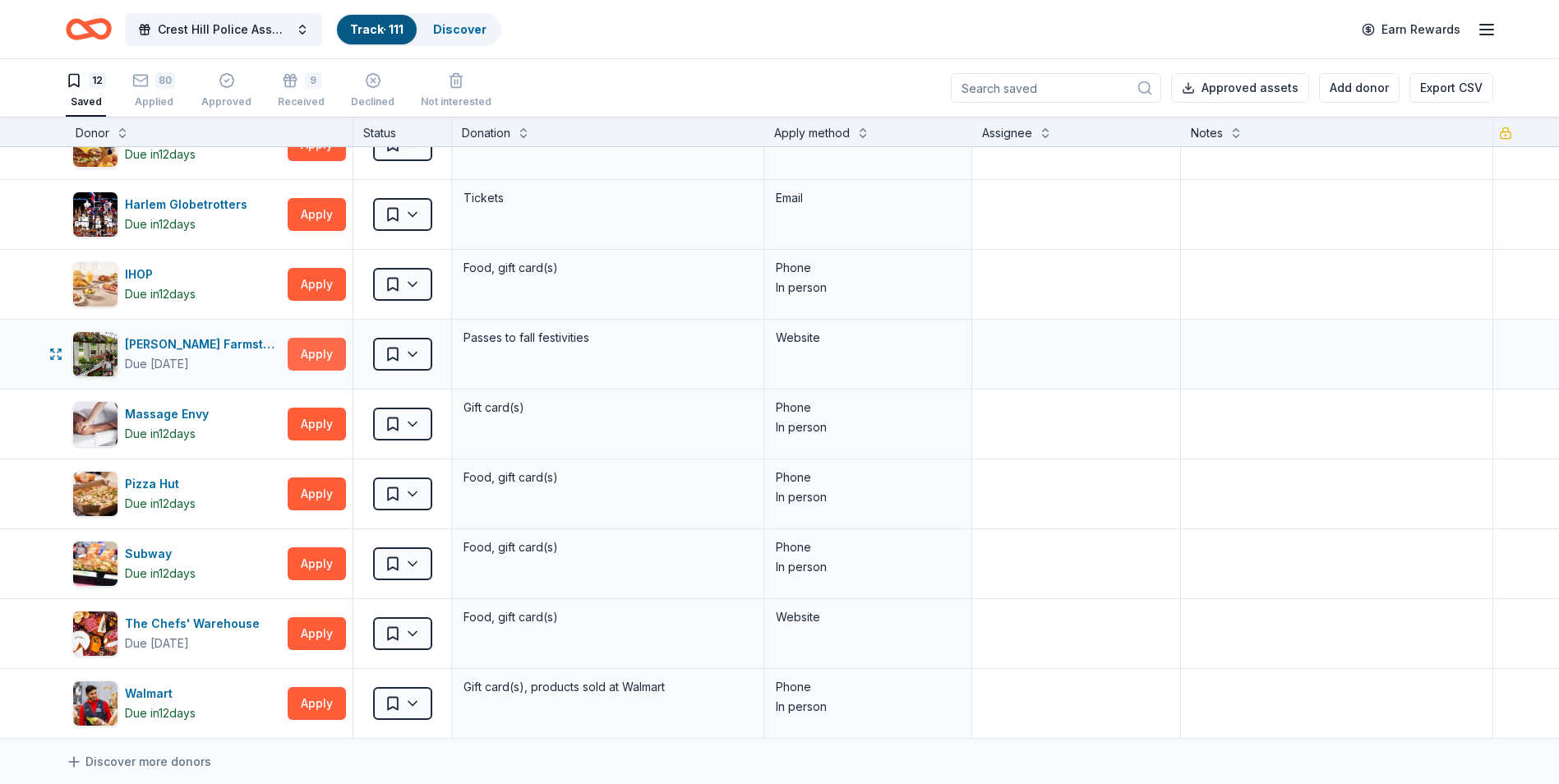
click at [319, 358] on button "Apply" at bounding box center [317, 354] width 58 height 33
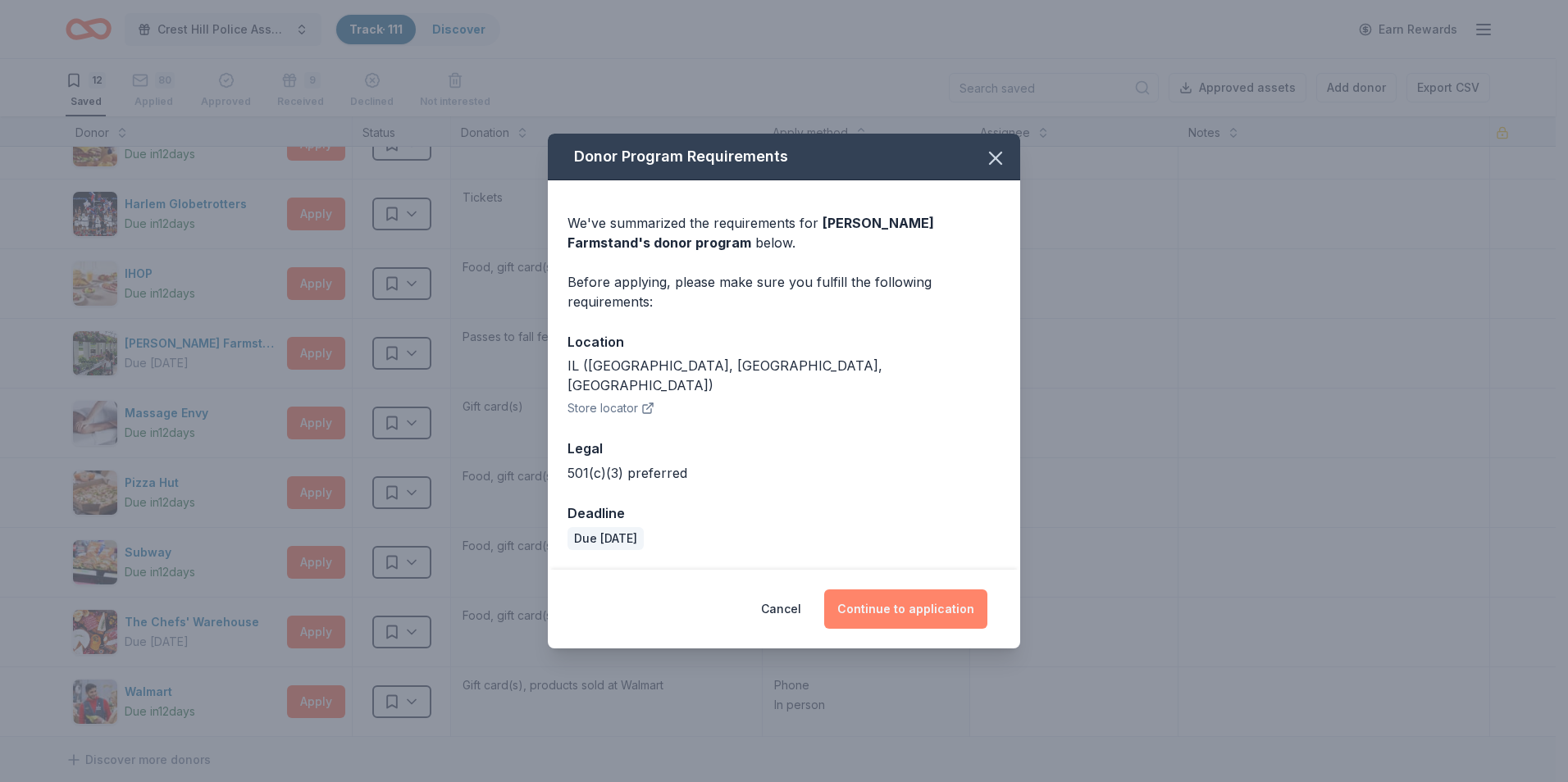
click at [893, 593] on button "Continue to application" at bounding box center [905, 609] width 164 height 39
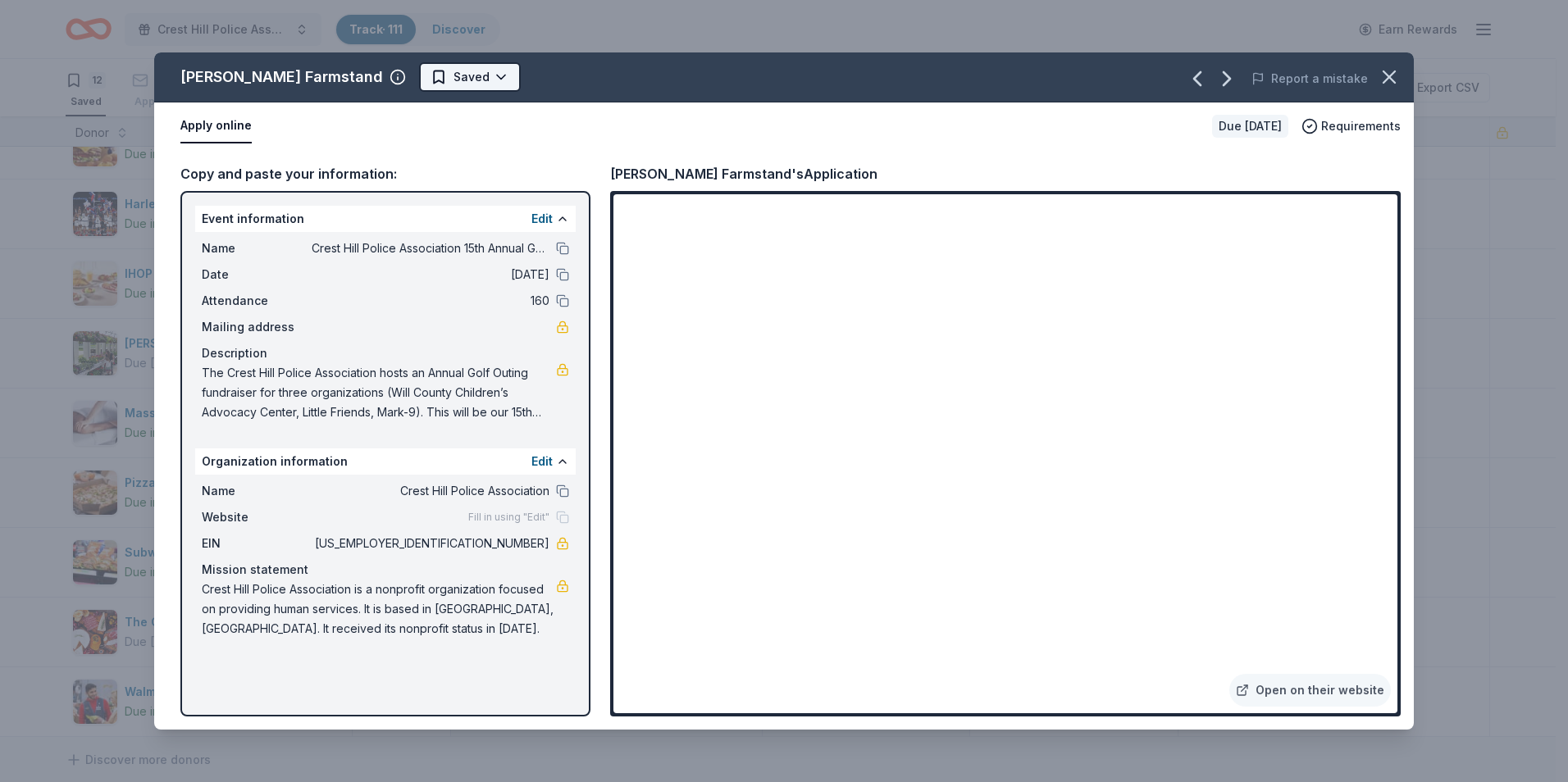
click at [433, 80] on html "Crest Hill Police Association 15th Annual Golf Outing Fundraiser Track · 111 Di…" at bounding box center [784, 391] width 1568 height 782
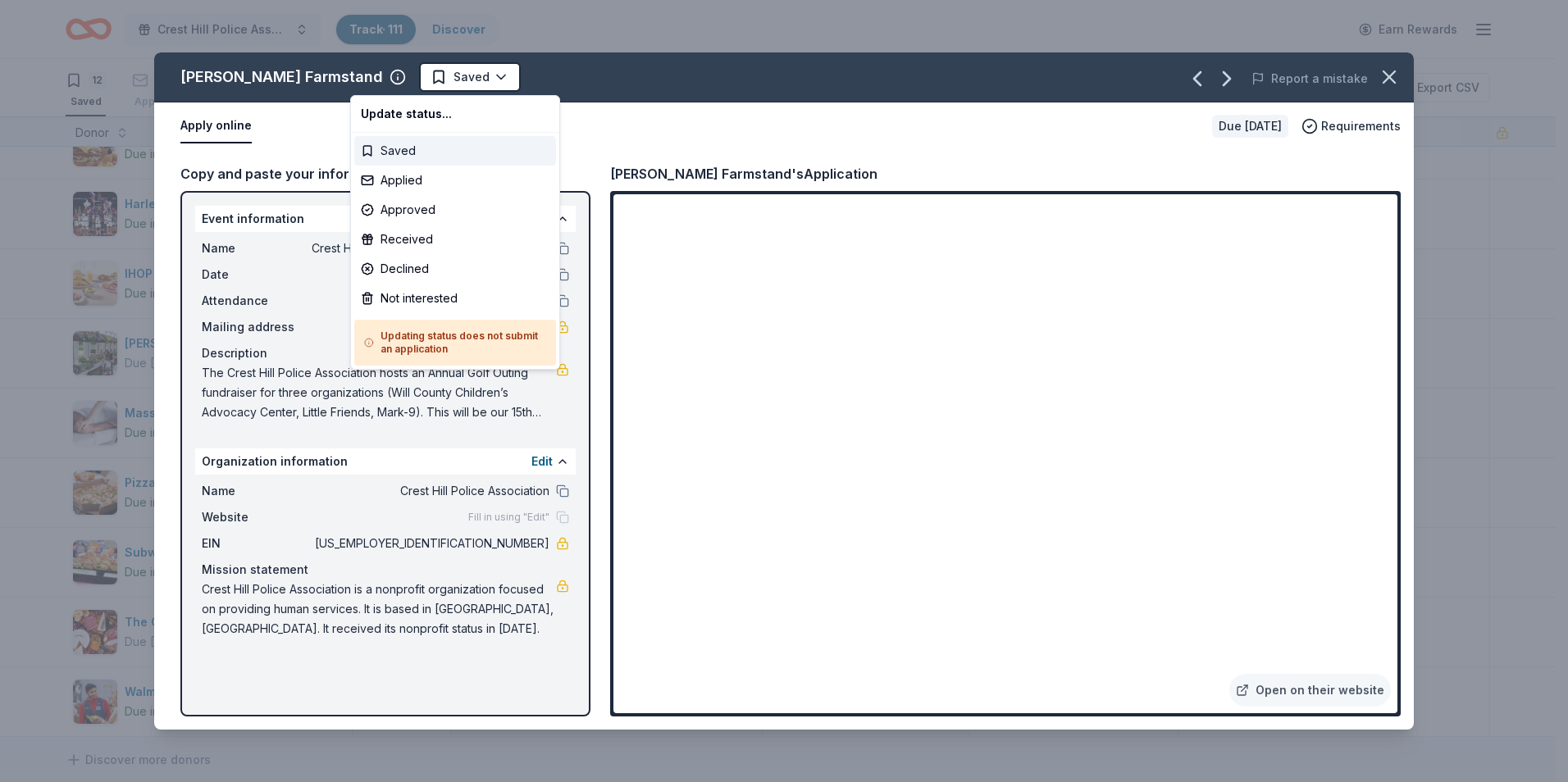
click at [406, 149] on div "Saved" at bounding box center [455, 151] width 202 height 30
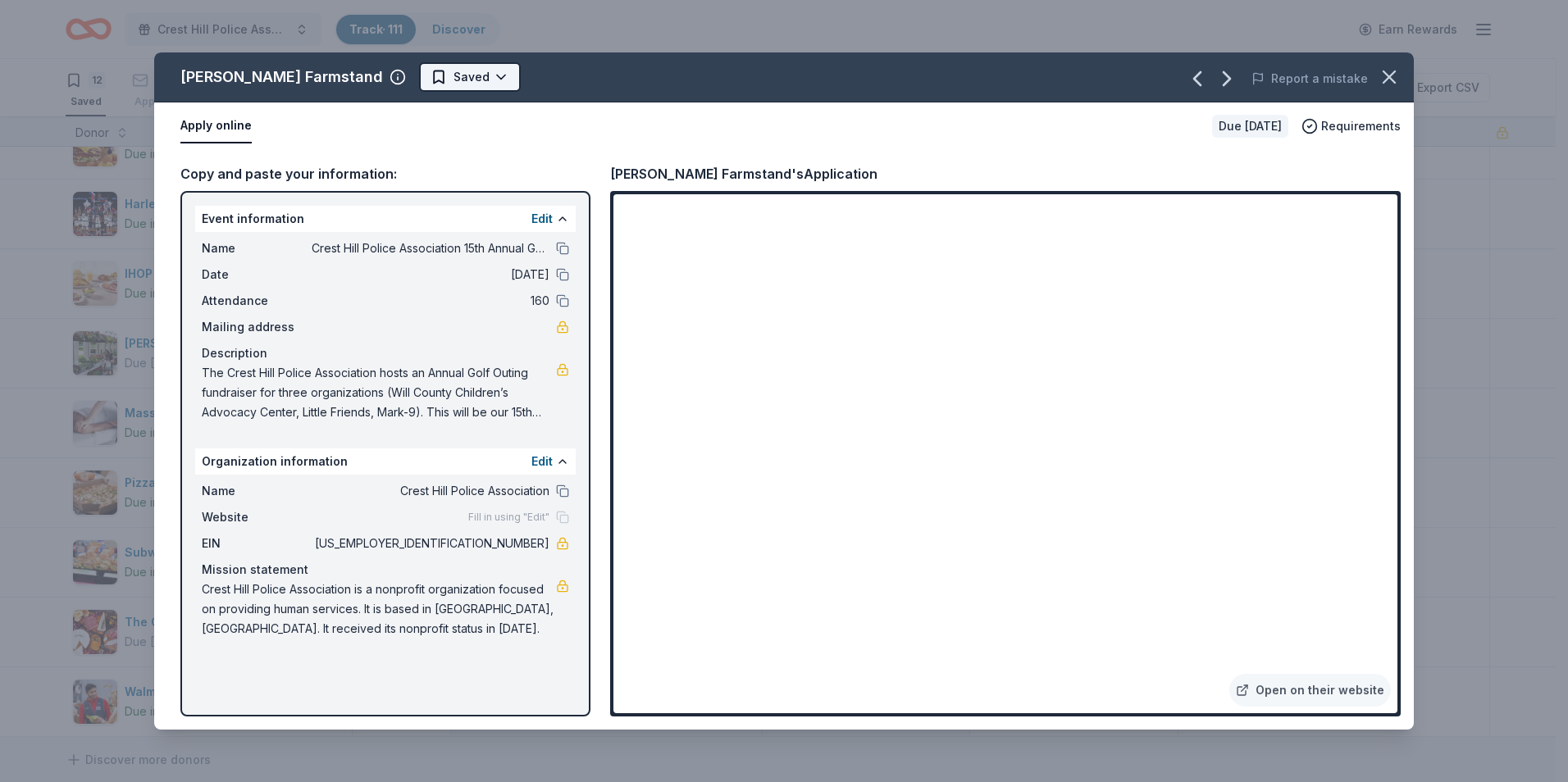
click at [435, 77] on html "Crest Hill Police Association 15th Annual Golf Outing Fundraiser Track · 111 Di…" at bounding box center [784, 391] width 1568 height 782
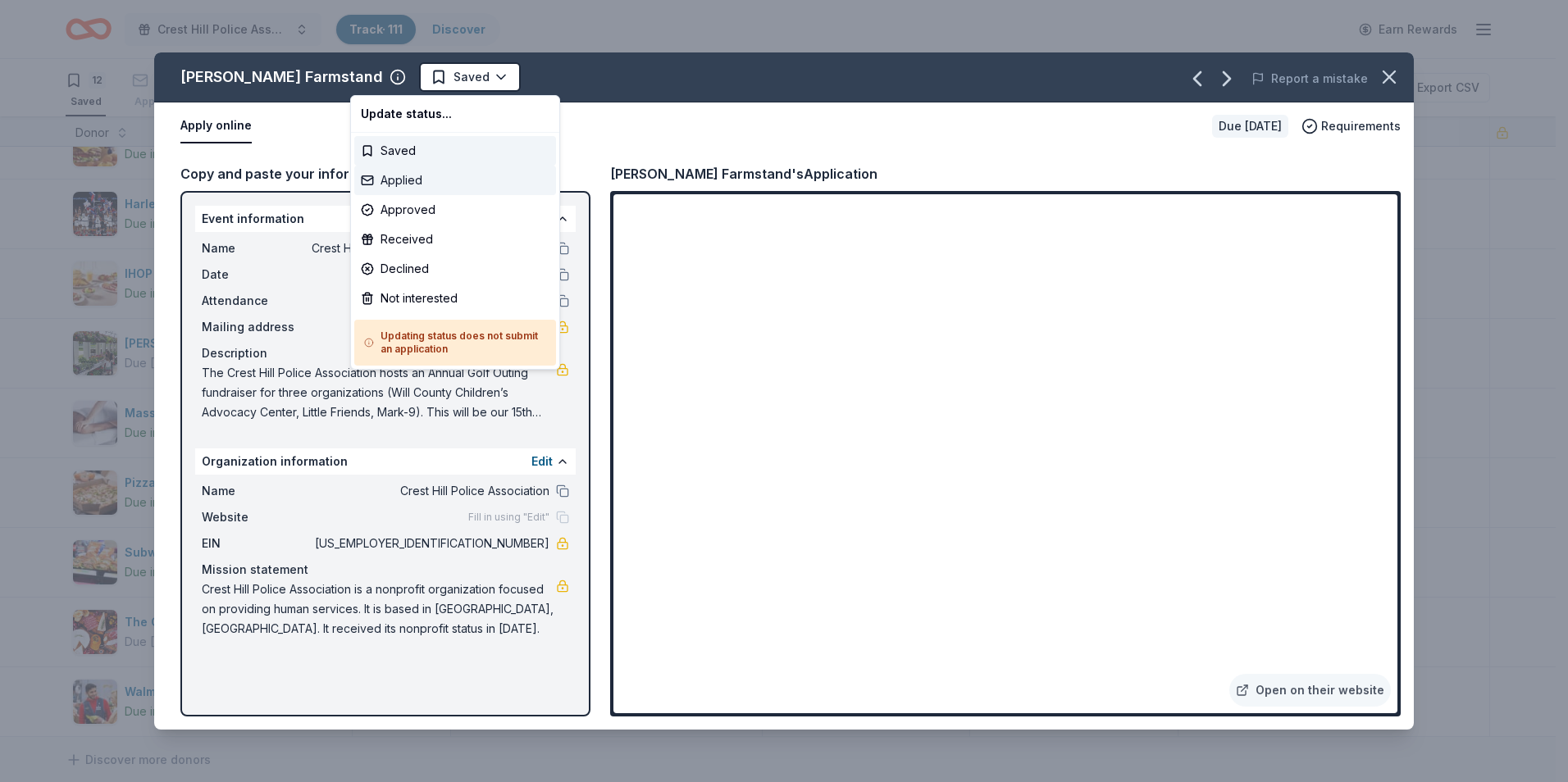
click at [406, 172] on div "Applied" at bounding box center [455, 180] width 202 height 30
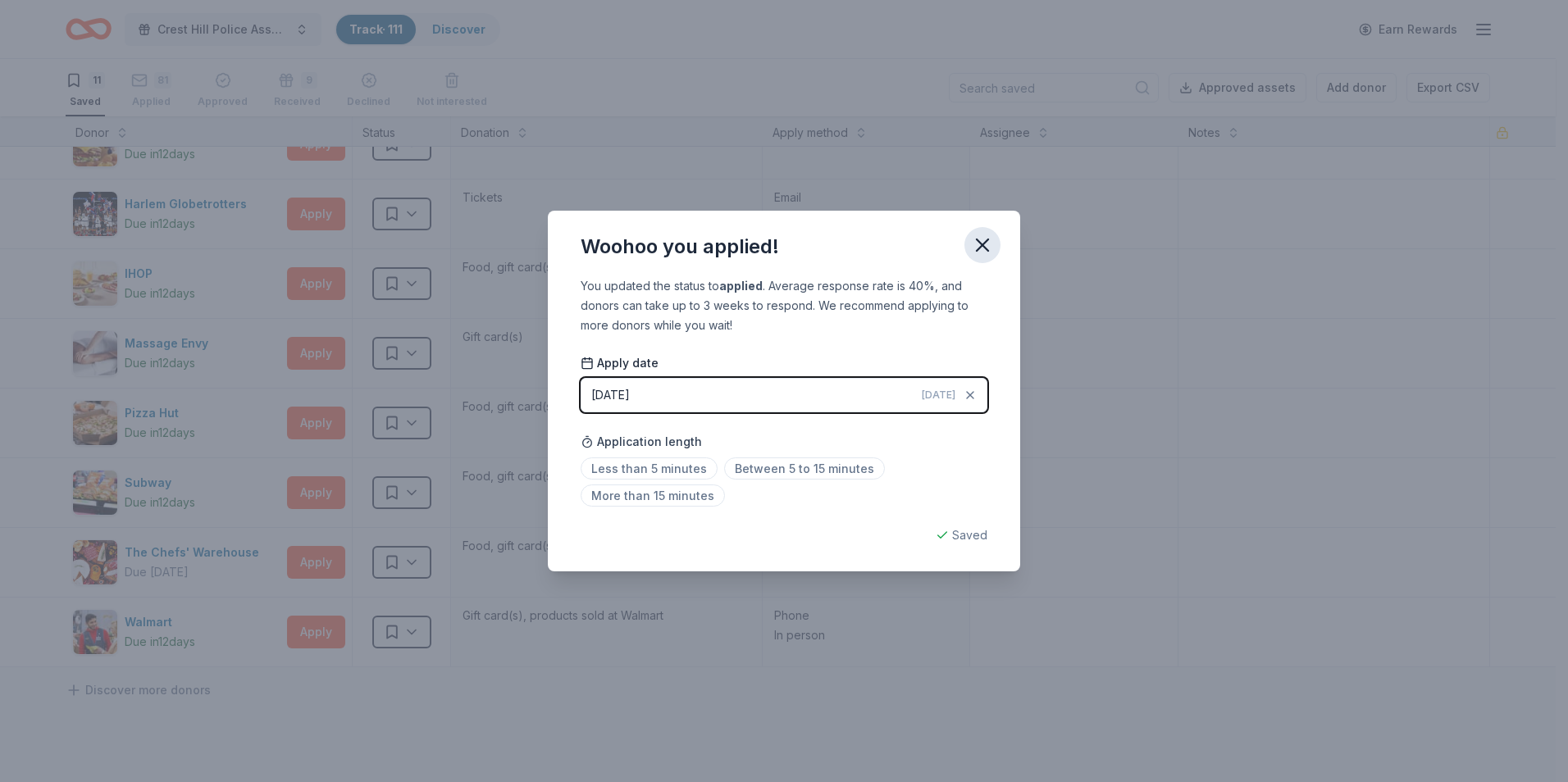
click at [982, 242] on icon "button" at bounding box center [982, 245] width 23 height 23
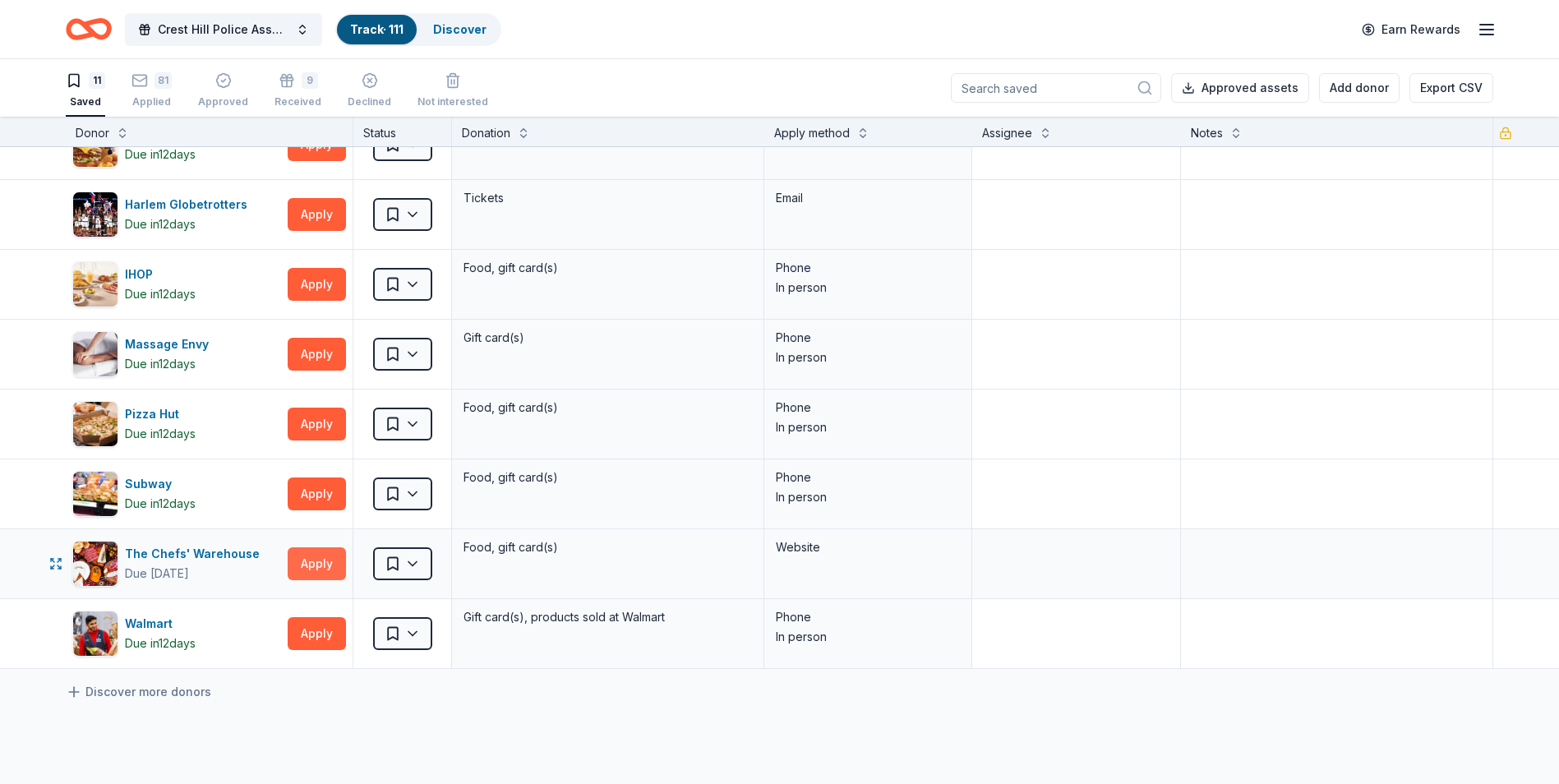
click at [325, 561] on button "Apply" at bounding box center [317, 563] width 58 height 33
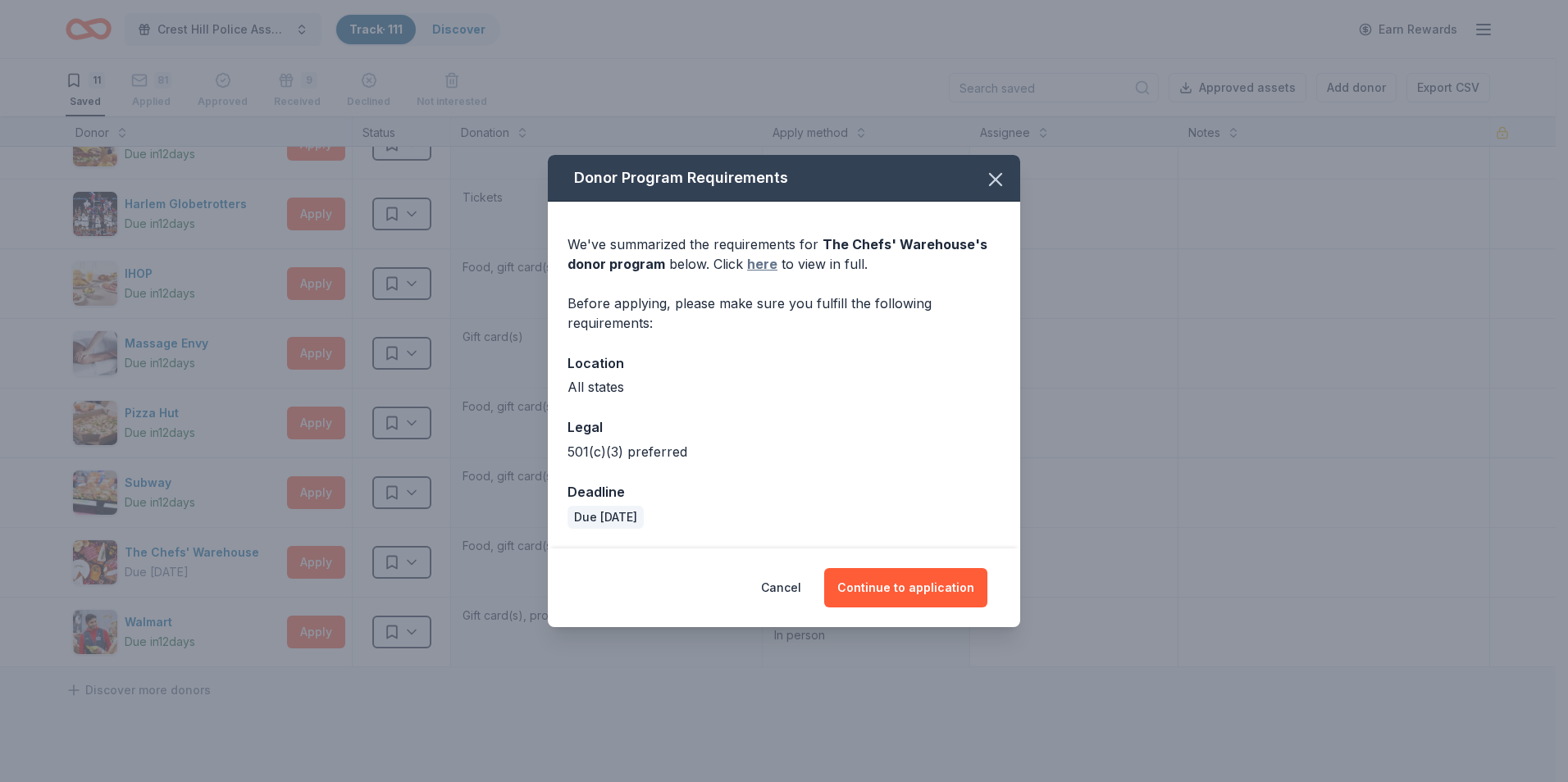
click at [761, 266] on link "here" at bounding box center [762, 263] width 30 height 20
click at [941, 593] on button "Continue to application" at bounding box center [905, 588] width 164 height 39
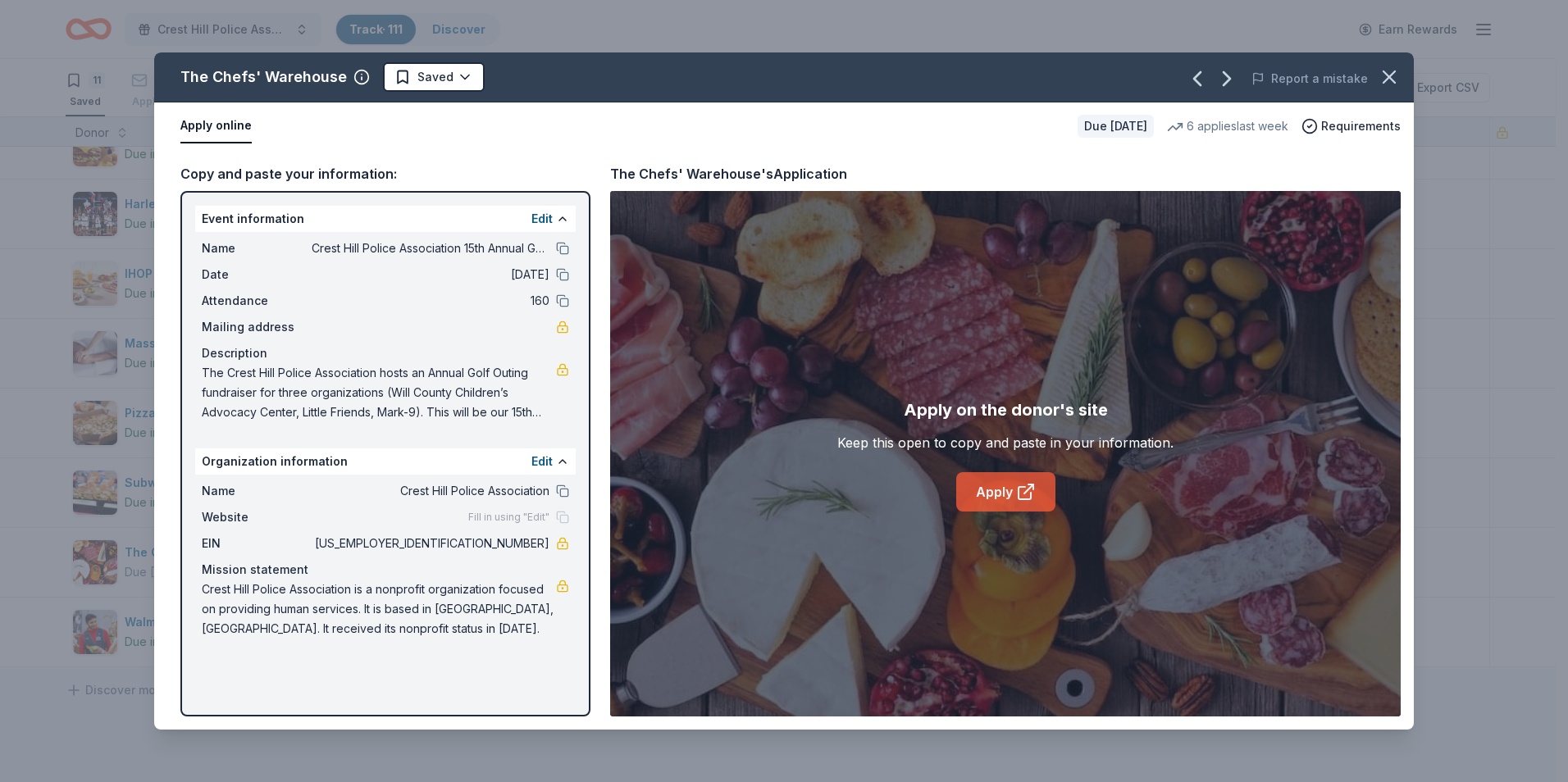
click at [998, 492] on link "Apply" at bounding box center [1005, 491] width 99 height 39
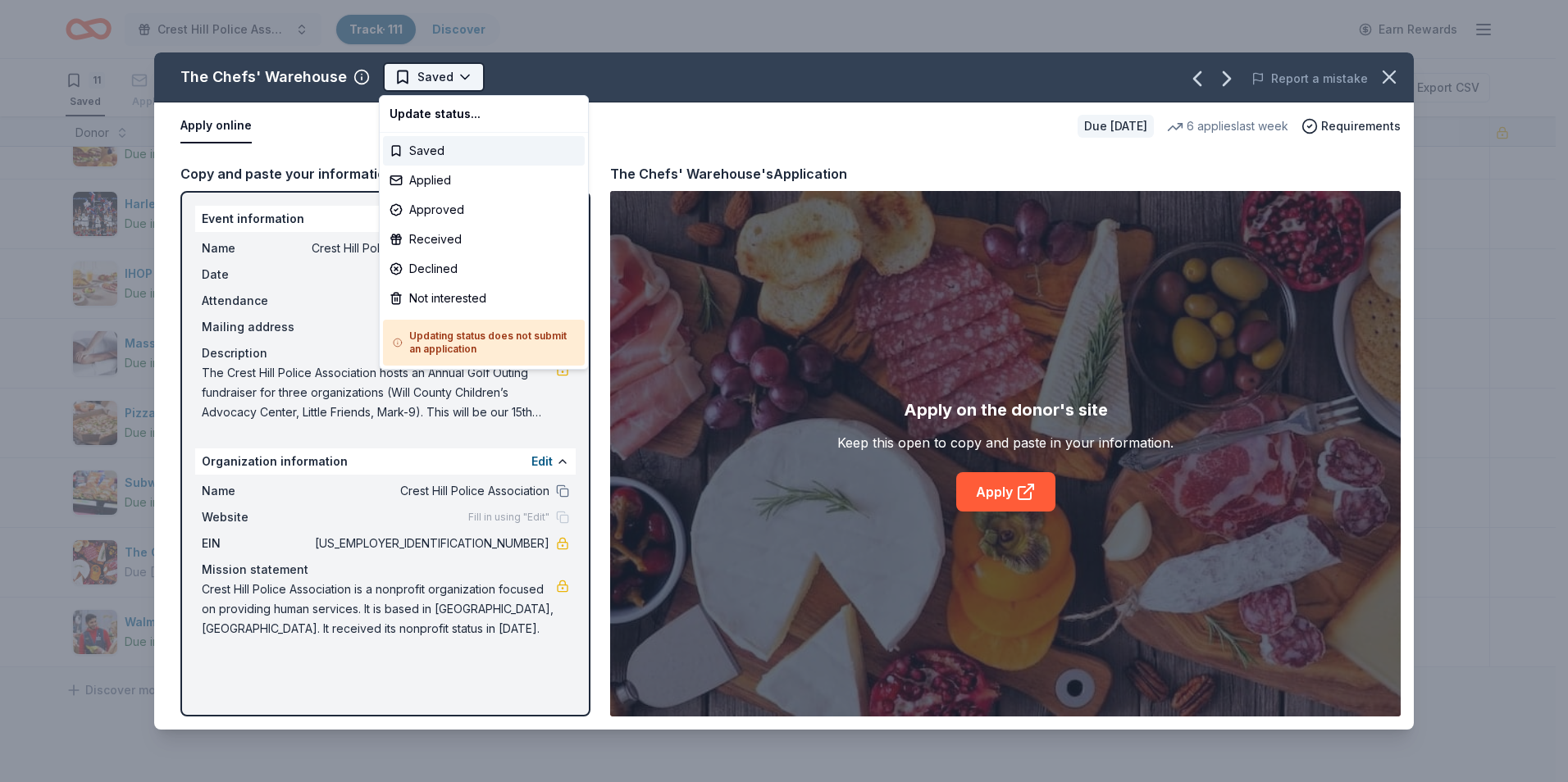
click at [463, 78] on html "Crest Hill Police Association 15th Annual Golf Outing Fundraiser Track · 111 Di…" at bounding box center [784, 391] width 1568 height 782
click at [438, 185] on div "Applied" at bounding box center [484, 180] width 202 height 30
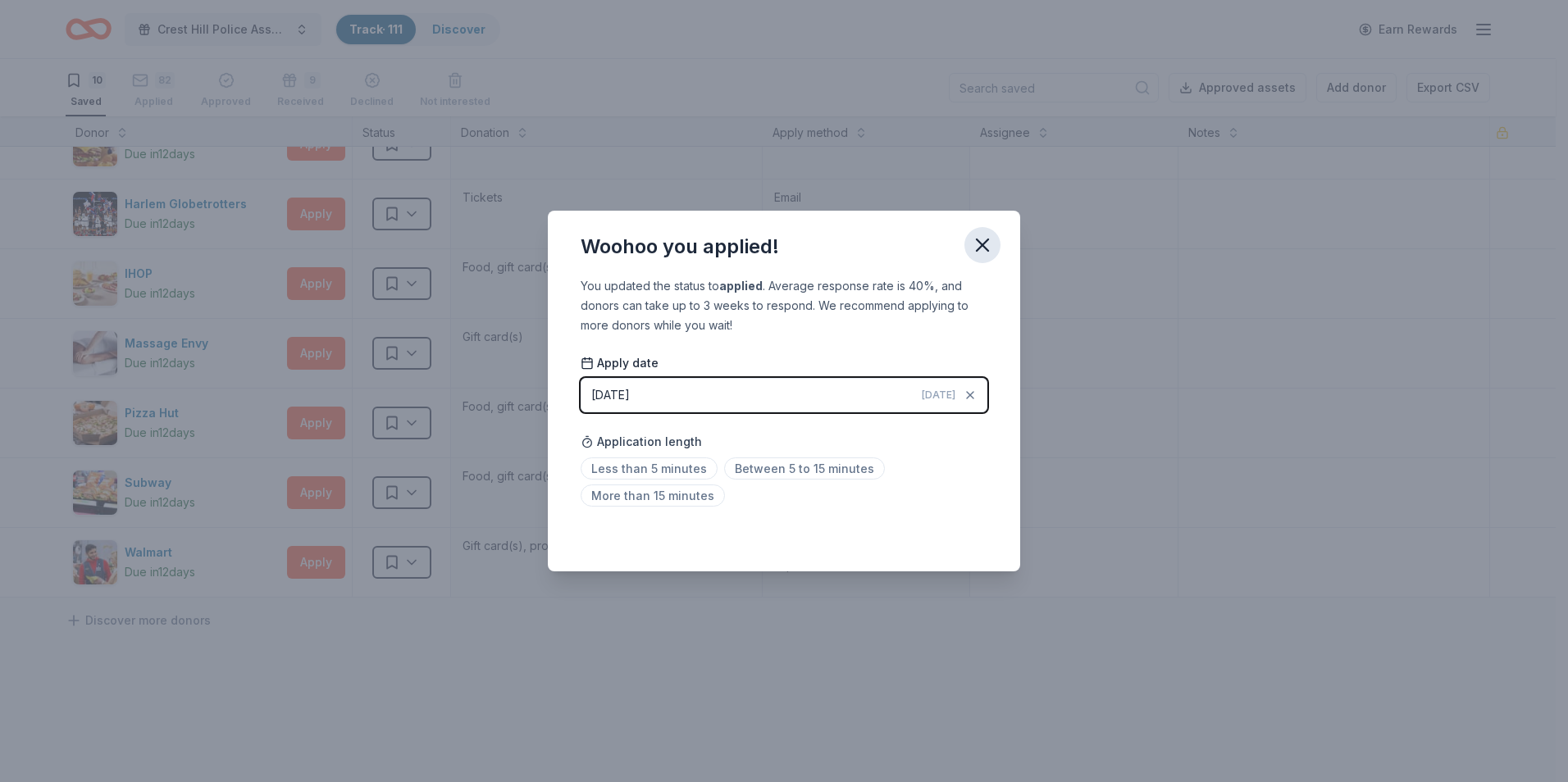
click at [979, 253] on icon "button" at bounding box center [982, 245] width 23 height 23
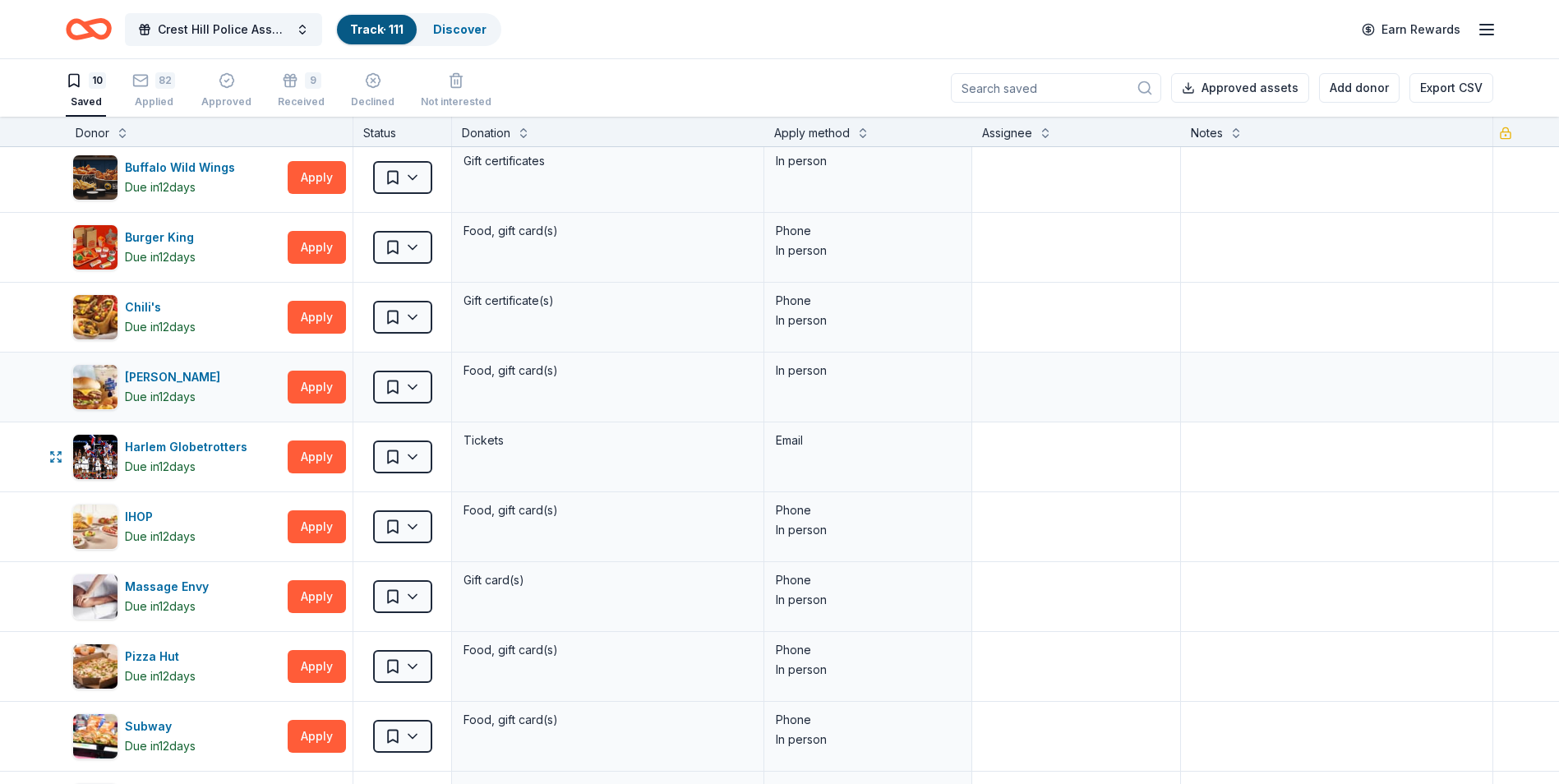
scroll to position [0, 0]
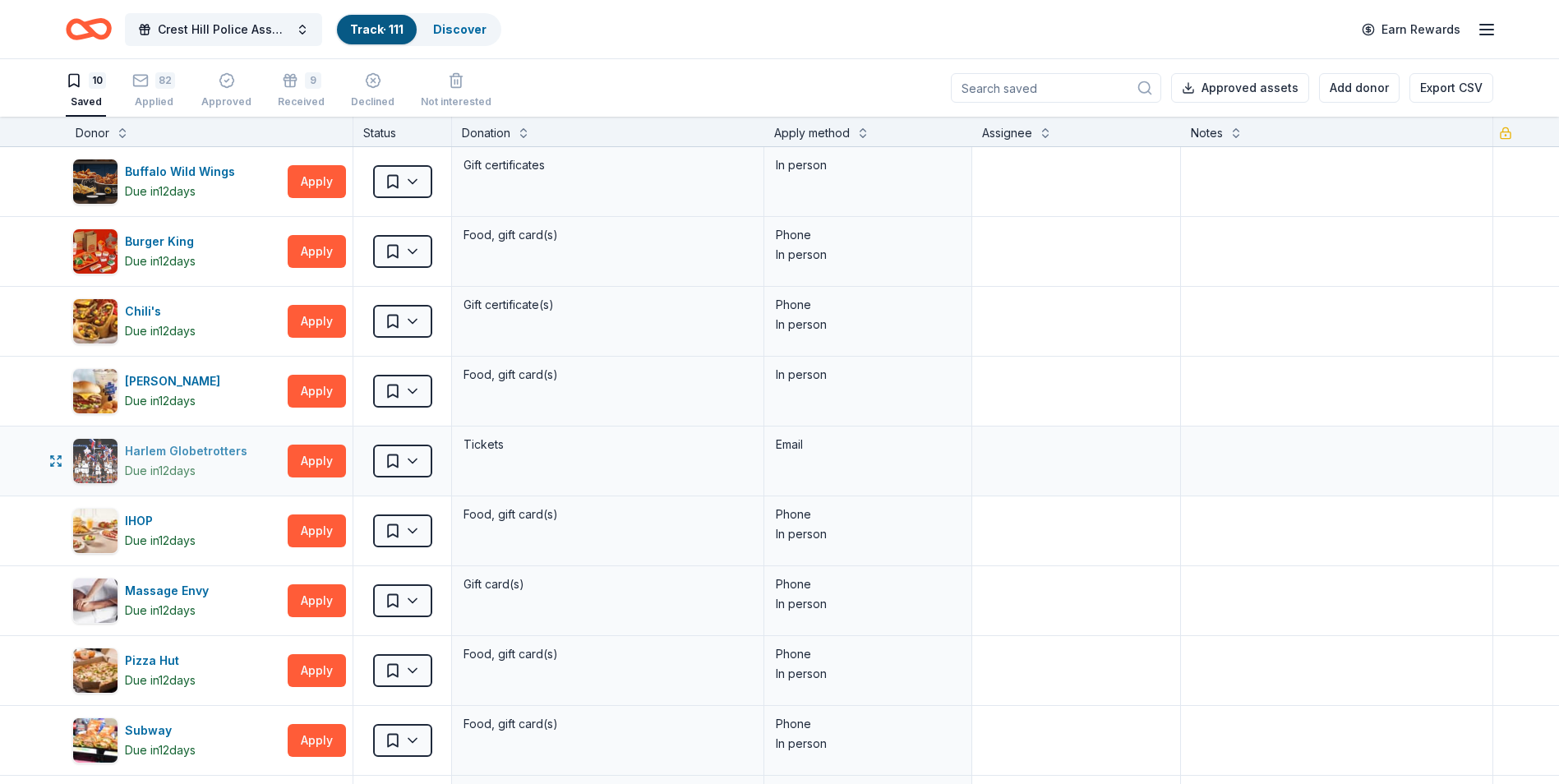
click at [216, 452] on div "Harlem Globetrotters" at bounding box center [189, 451] width 129 height 20
click at [418, 454] on html "Crest Hill Police Association 15th Annual Golf Outing Fundraiser Track · 111 Di…" at bounding box center [786, 392] width 1572 height 784
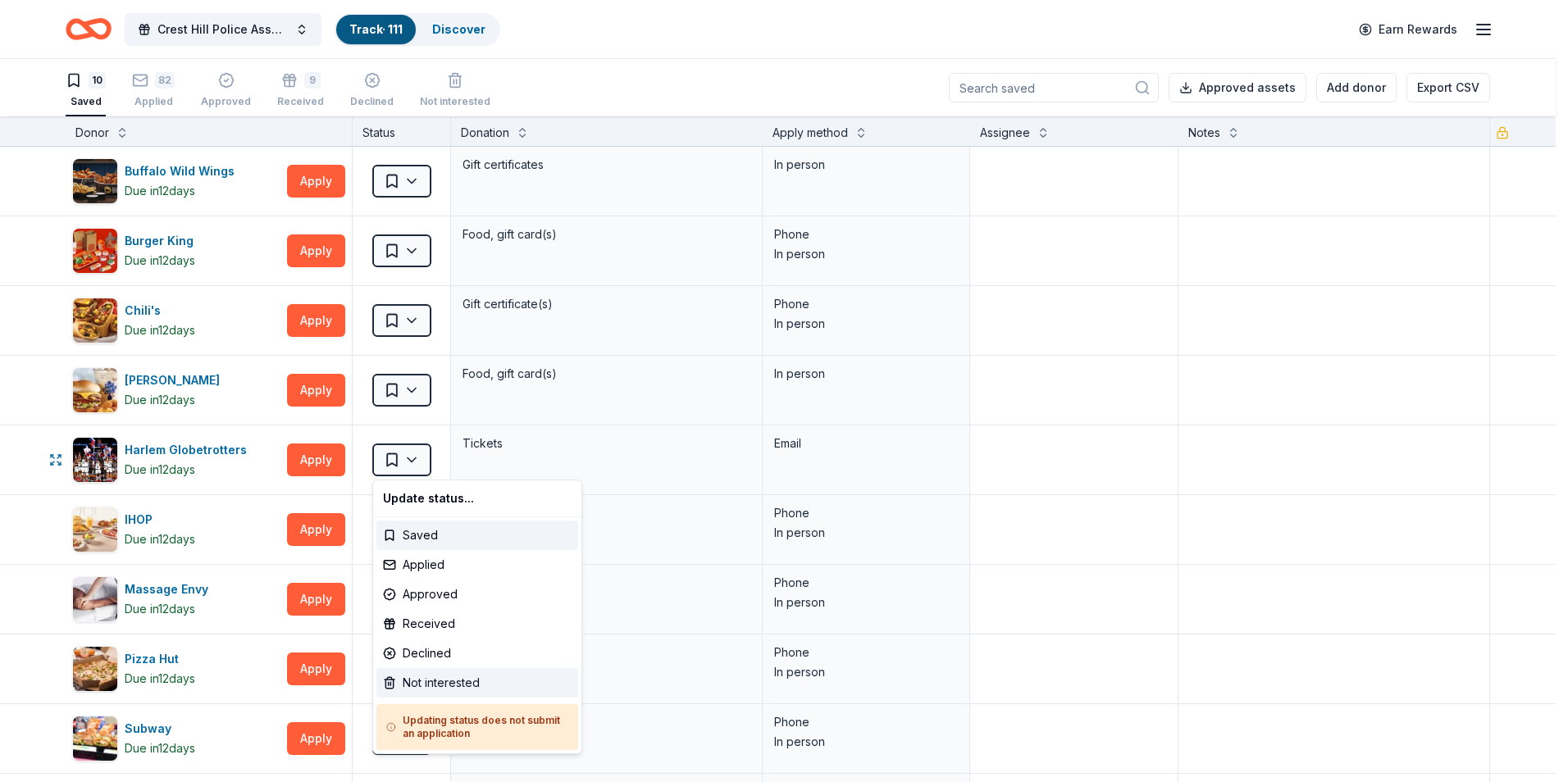
click at [444, 688] on div "Not interested" at bounding box center [478, 683] width 202 height 30
